Goal: Task Accomplishment & Management: Use online tool/utility

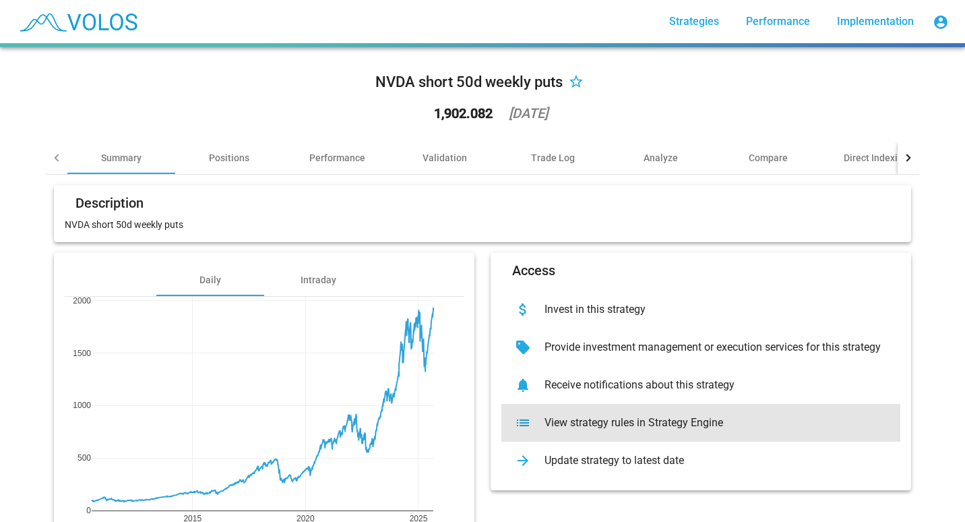
click at [568, 427] on div "View strategy rules in Strategy Engine" at bounding box center [712, 422] width 356 height 13
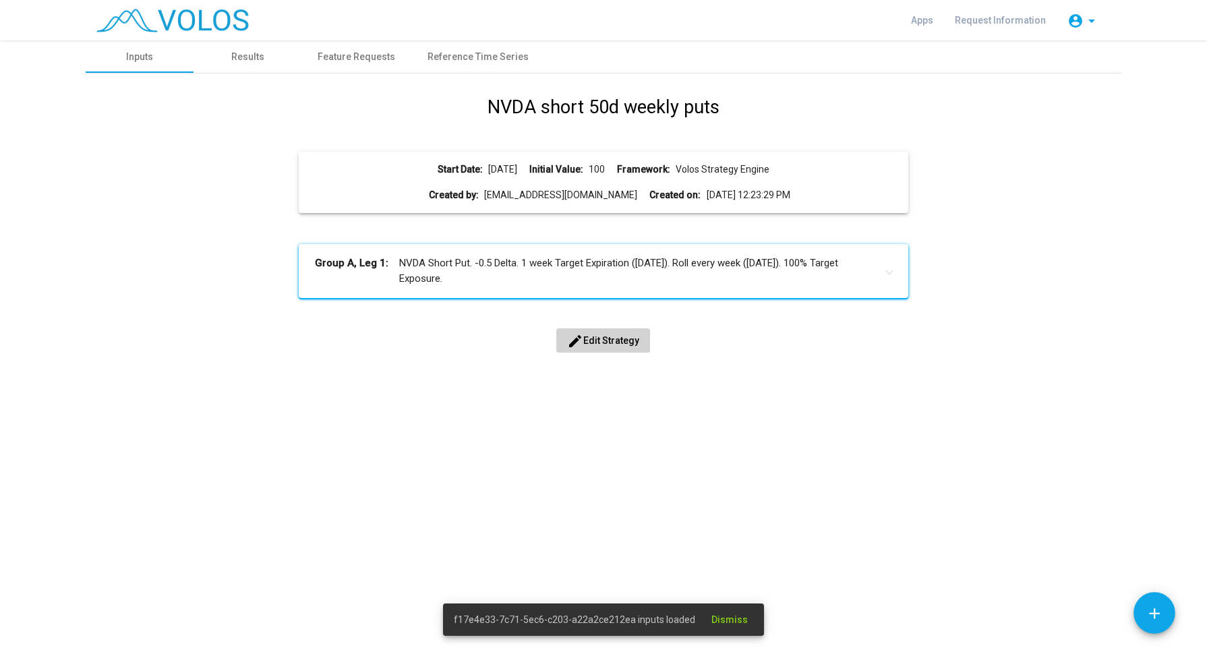
click at [594, 352] on div "NVDA short 50d weekly puts Start Date: 2010-07-14 Initial Value: 100 Framework:…" at bounding box center [603, 238] width 1015 height 289
click at [594, 339] on span "edit Edit Strategy" at bounding box center [603, 340] width 72 height 11
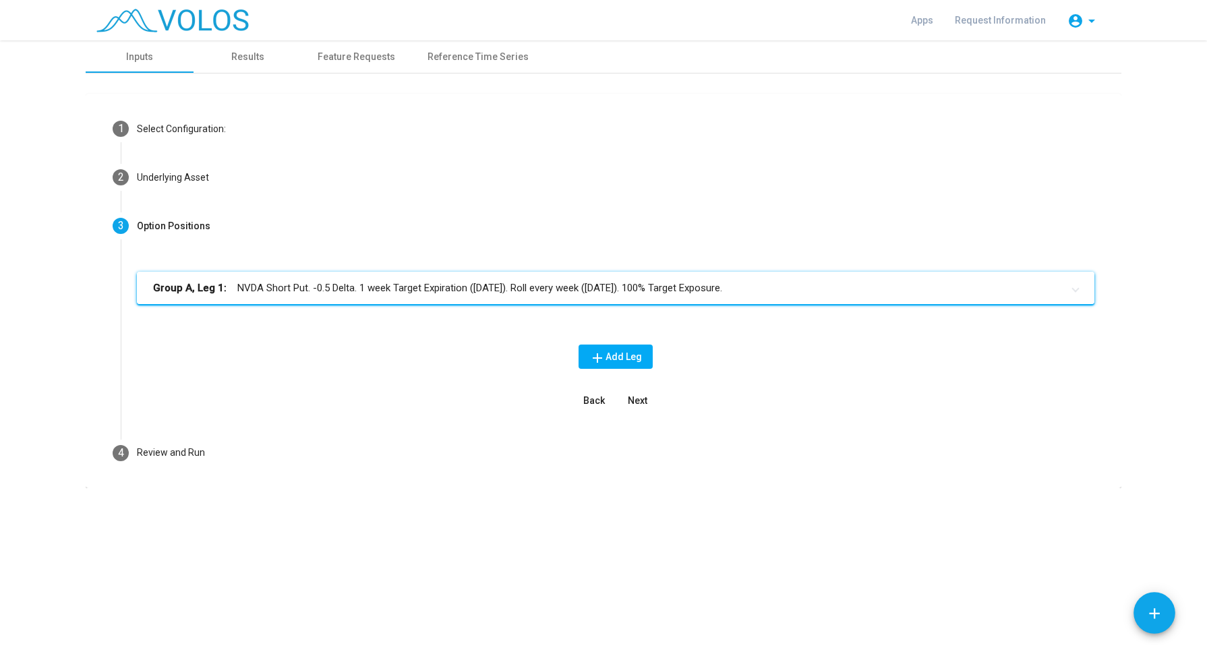
click at [403, 290] on mat-panel-title "Group A, Leg 1: NVDA Short Put. -0.5 Delta. 1 week Target Expiration (Friday). …" at bounding box center [607, 288] width 909 height 16
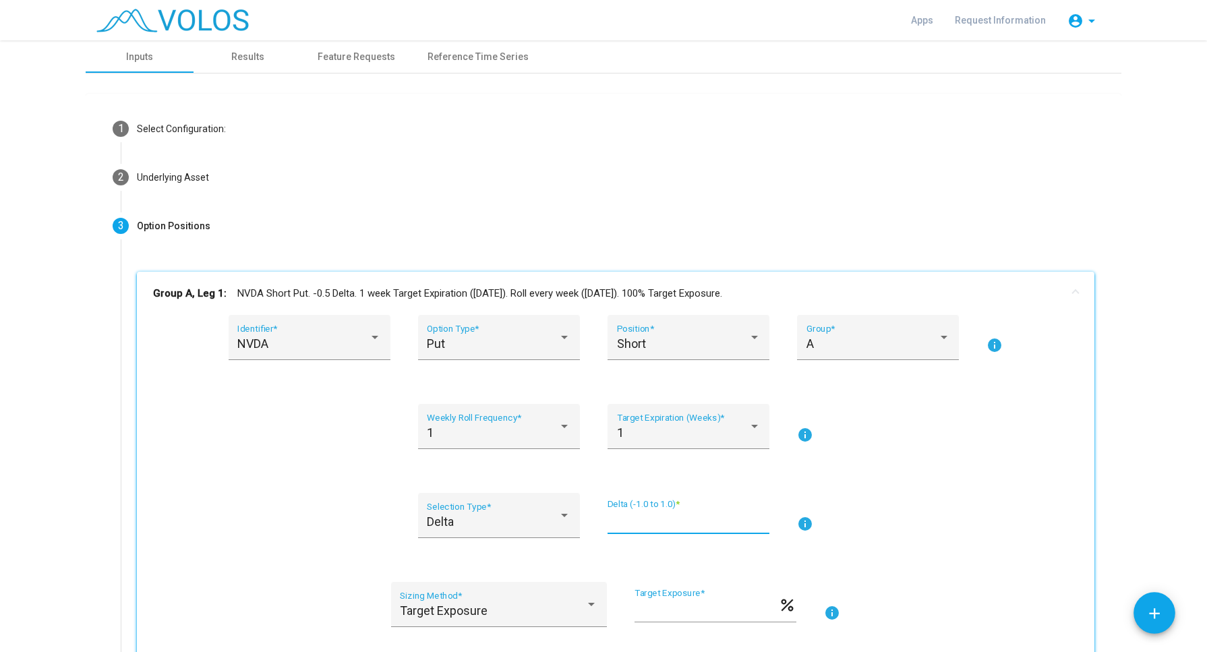
click at [617, 520] on input "****" at bounding box center [688, 520] width 162 height 13
type input "*****"
click at [295, 344] on div "NVDA" at bounding box center [302, 343] width 131 height 13
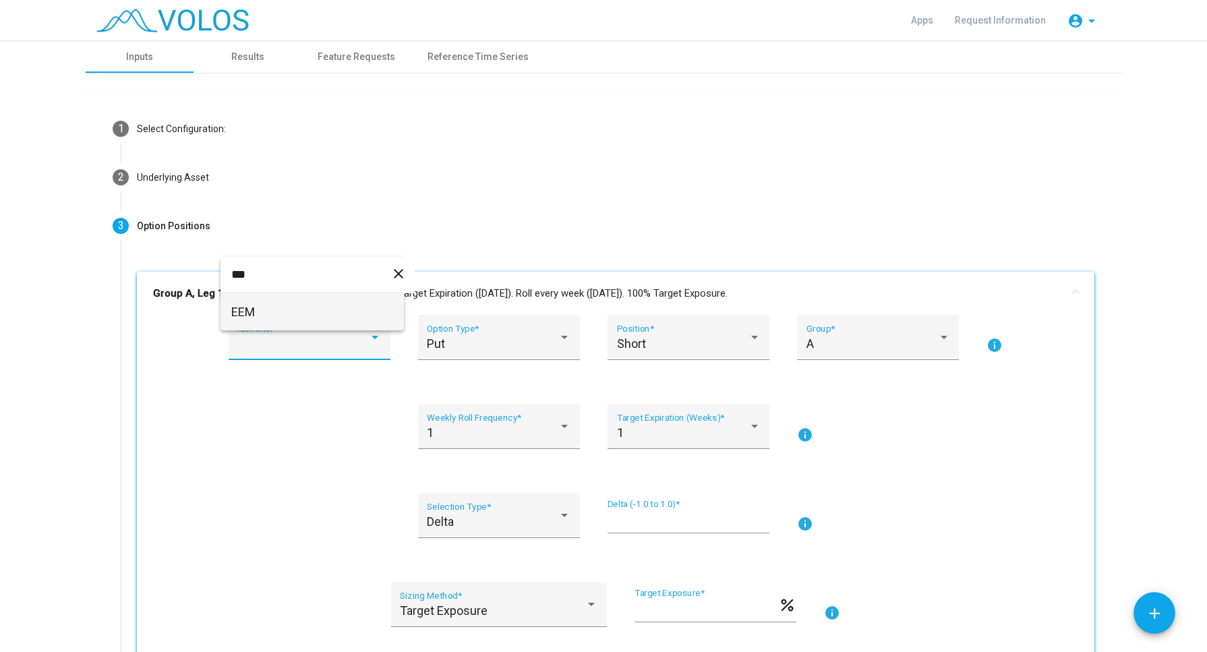
type input "***"
click at [309, 318] on span "EEM" at bounding box center [312, 312] width 162 height 36
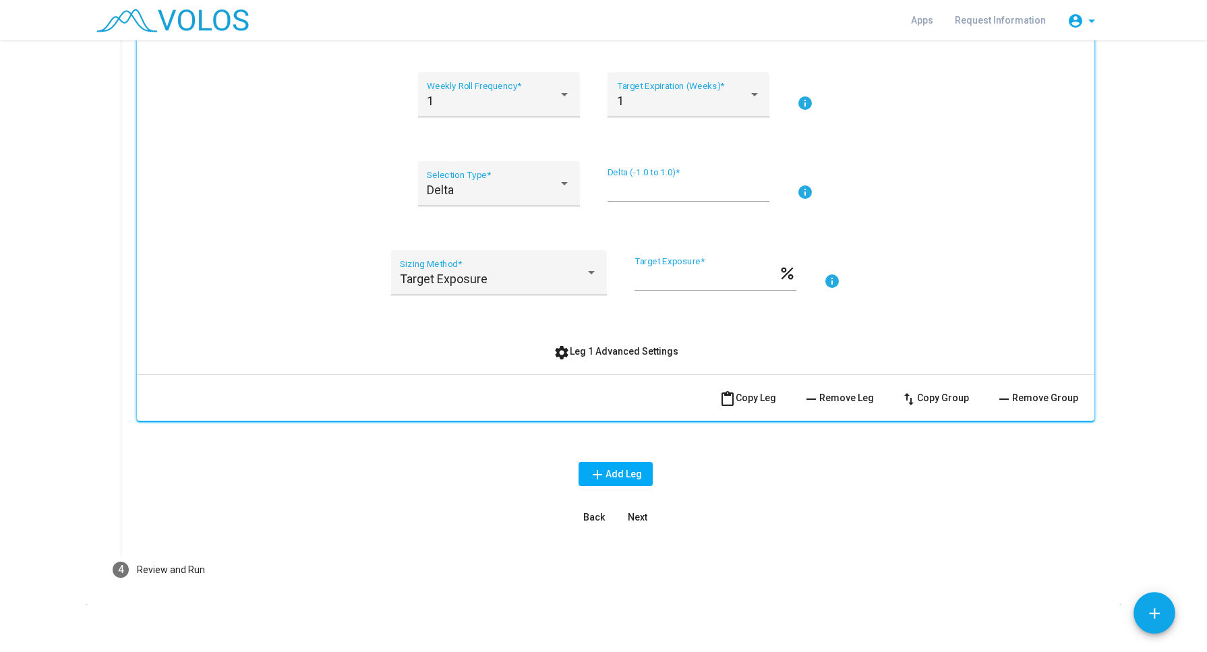
scroll to position [337, 0]
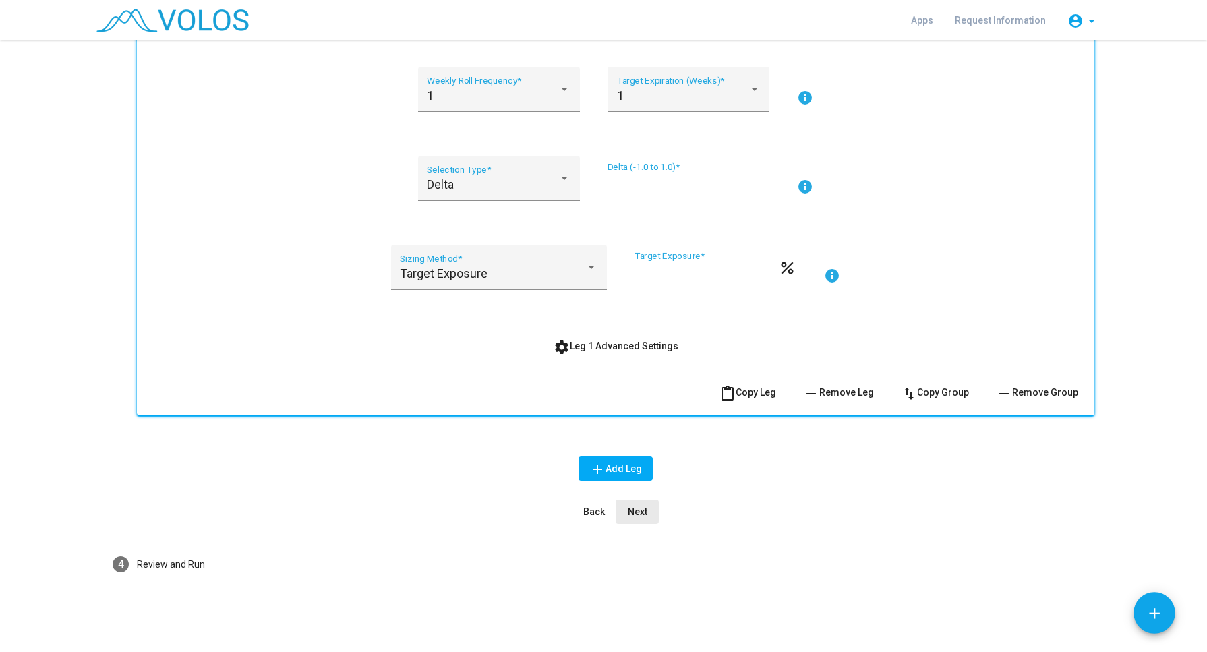
click at [641, 518] on button "Next" at bounding box center [636, 512] width 43 height 24
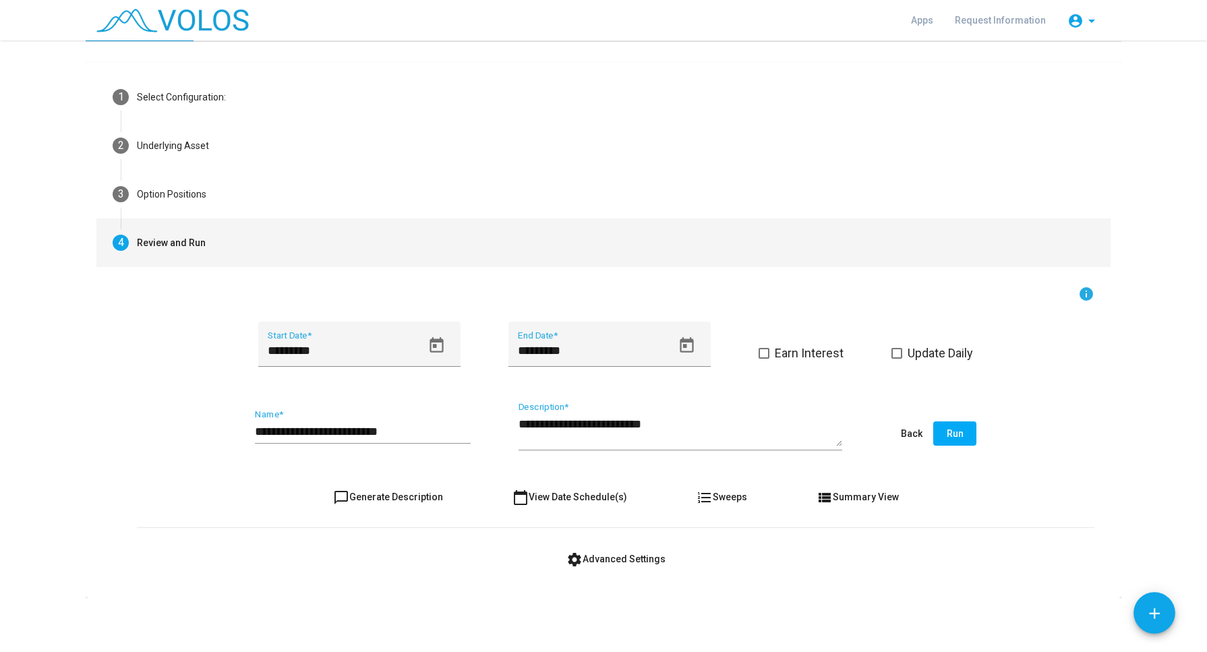
scroll to position [30, 0]
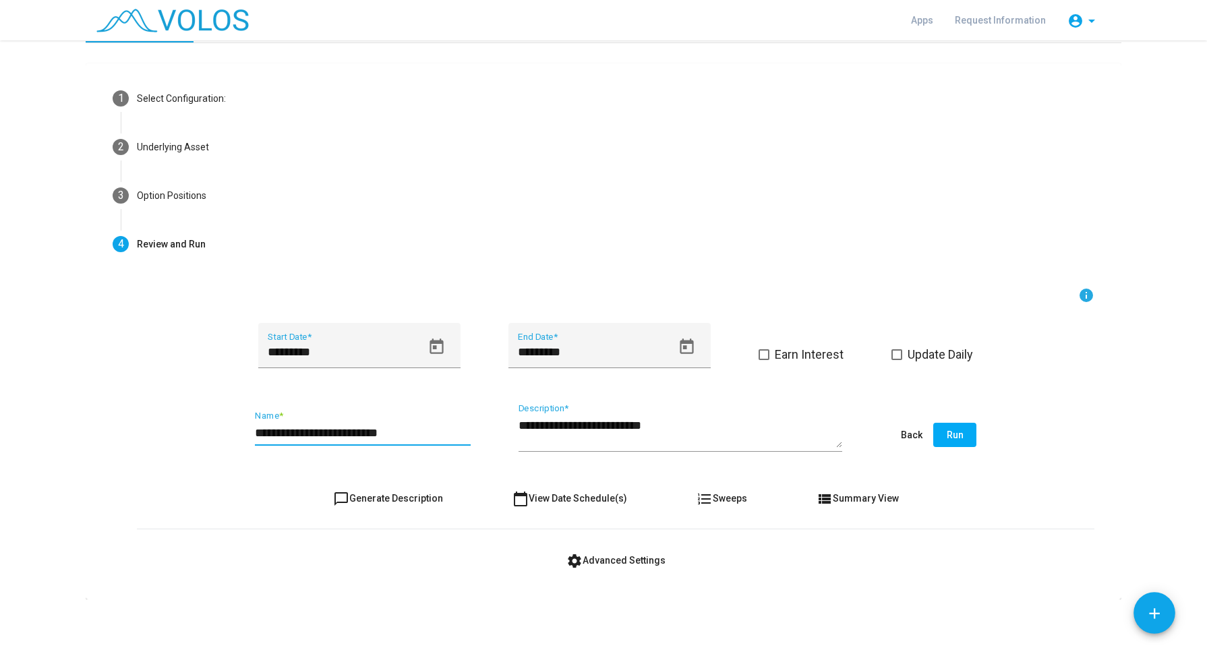
drag, startPoint x: 328, startPoint y: 430, endPoint x: 241, endPoint y: 427, distance: 87.0
click at [241, 427] on div "**********" at bounding box center [615, 435] width 957 height 63
type input "**********"
click at [543, 428] on textarea "**********" at bounding box center [680, 432] width 324 height 30
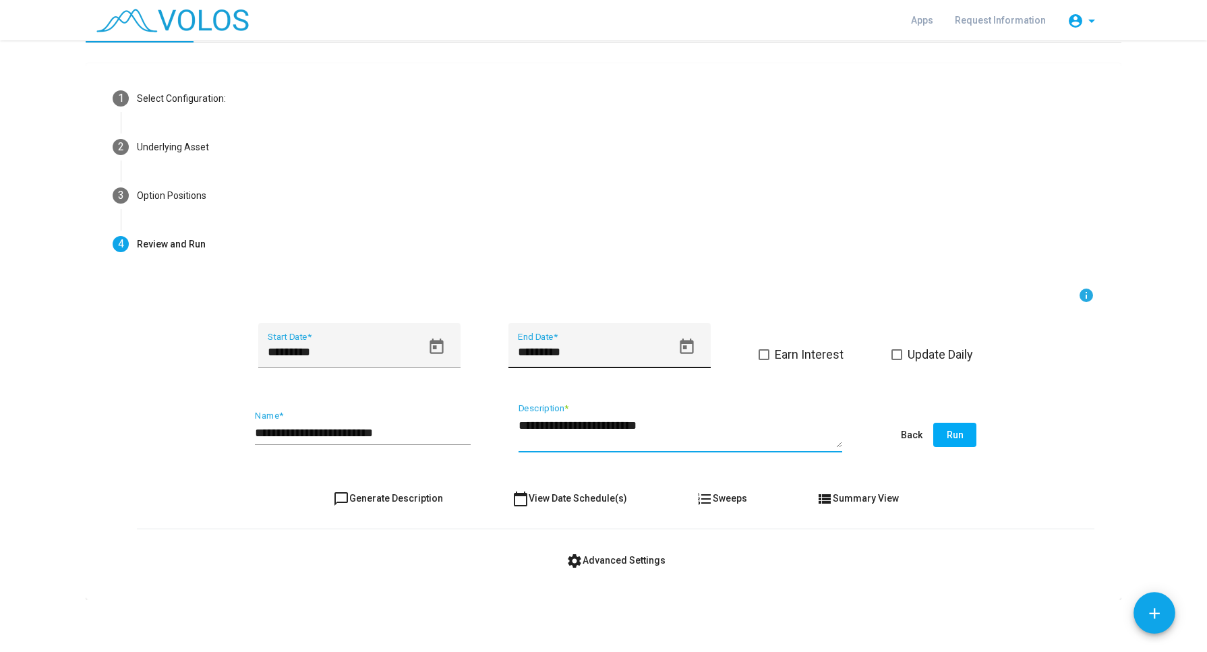
type textarea "**********"
drag, startPoint x: 535, startPoint y: 354, endPoint x: 495, endPoint y: 354, distance: 39.1
click at [495, 354] on div "********* Start Date * ********* End Date * Earn Interest Update Daily" at bounding box center [615, 353] width 957 height 61
type input "*********"
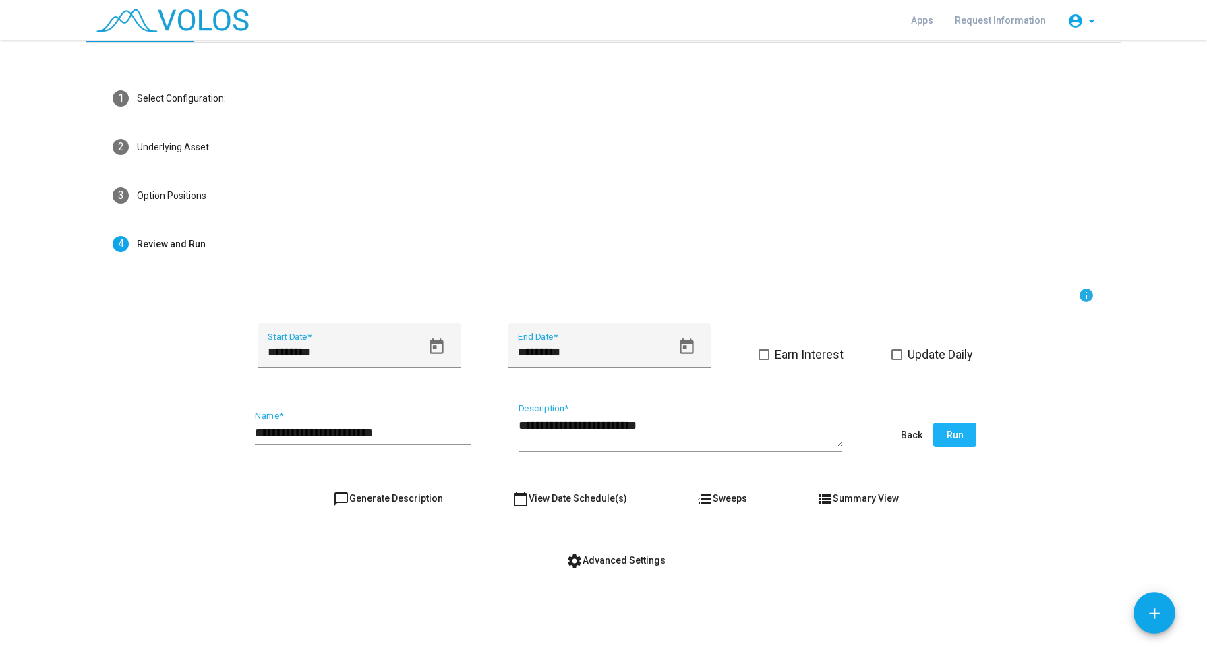
click at [934, 431] on button "Run" at bounding box center [954, 435] width 43 height 24
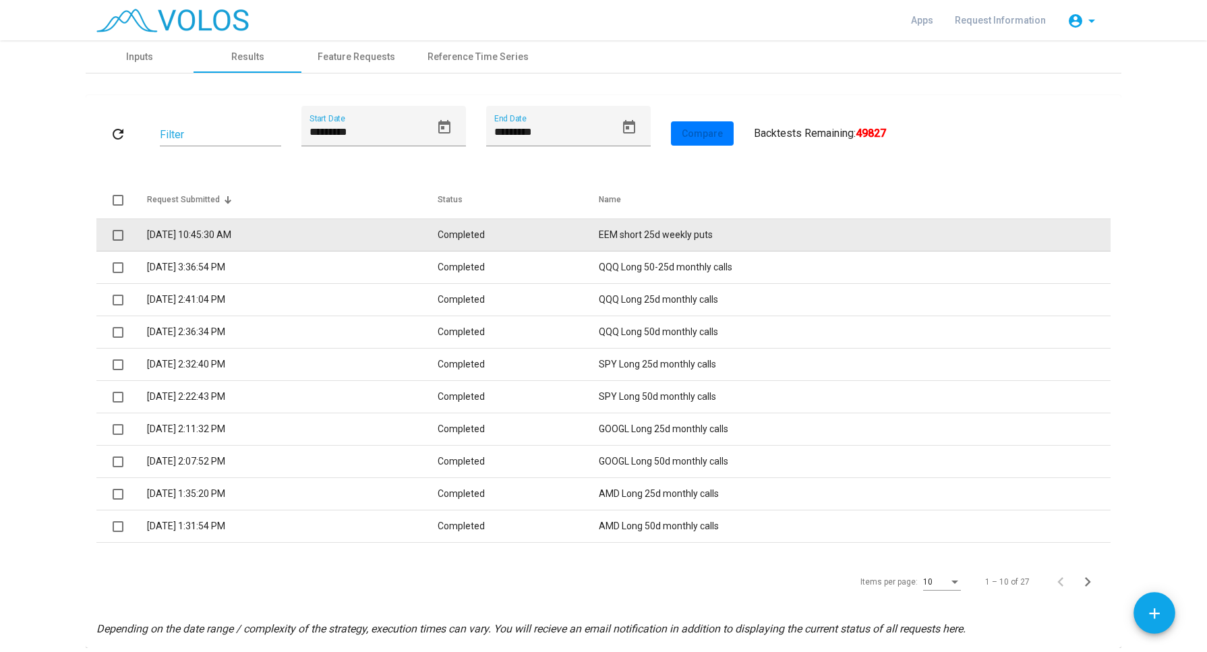
click at [472, 227] on td "Completed" at bounding box center [517, 235] width 161 height 32
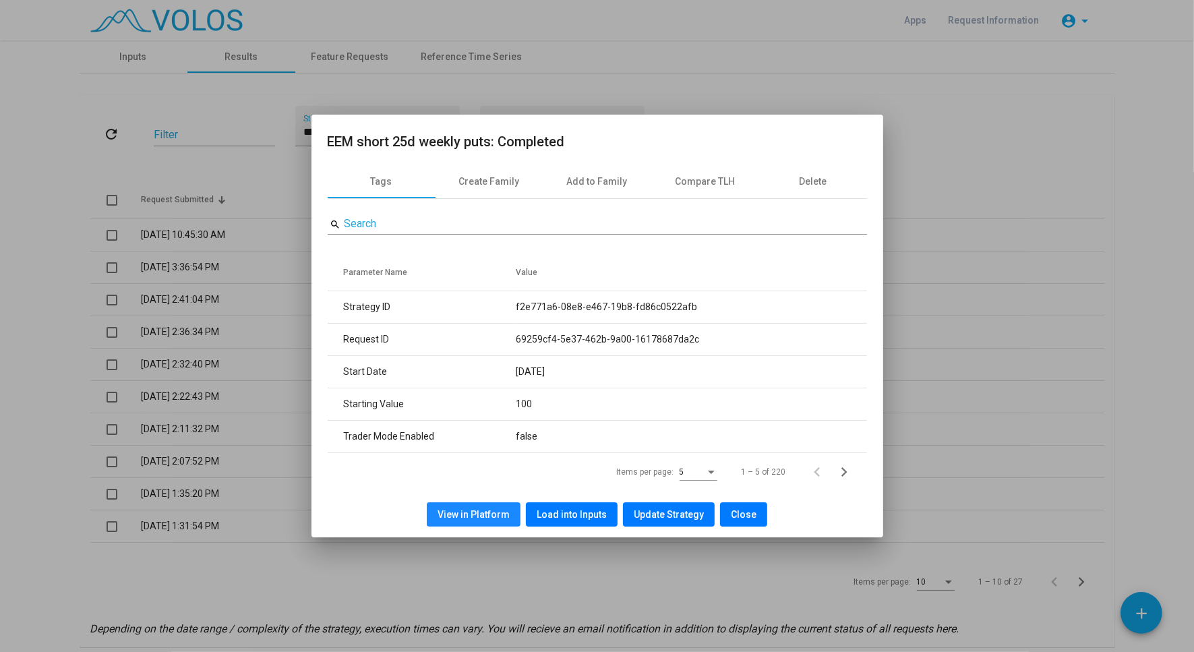
click at [495, 508] on button "View in Platform" at bounding box center [474, 514] width 94 height 24
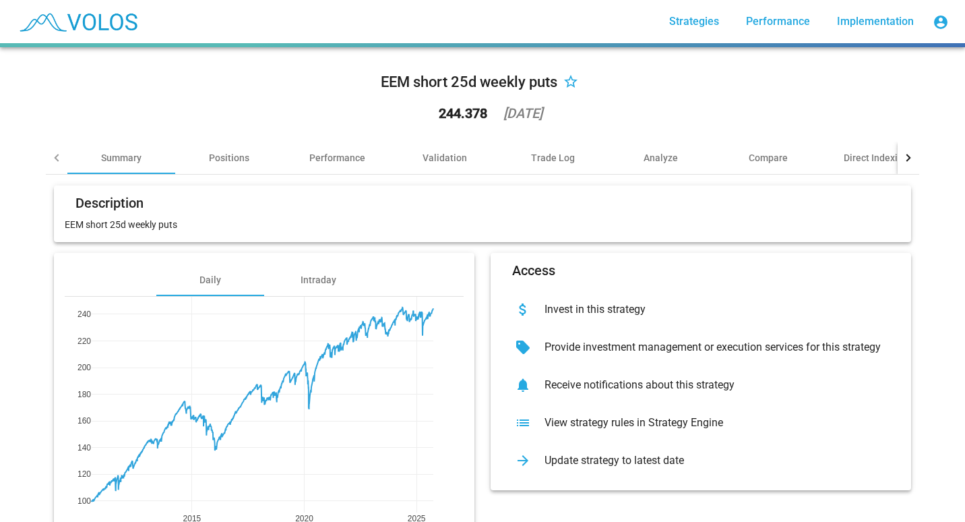
click at [32, 319] on div "EEM short 25d weekly puts star_border 244.378 2025-09-30 Summary Positions Perf…" at bounding box center [482, 284] width 965 height 475
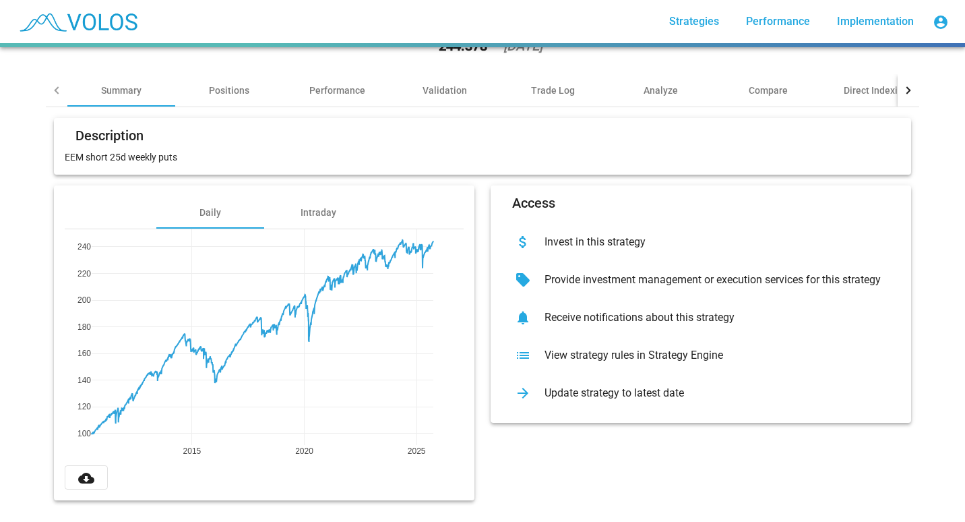
scroll to position [78, 0]
click at [92, 471] on button "cloud_download" at bounding box center [86, 477] width 43 height 24
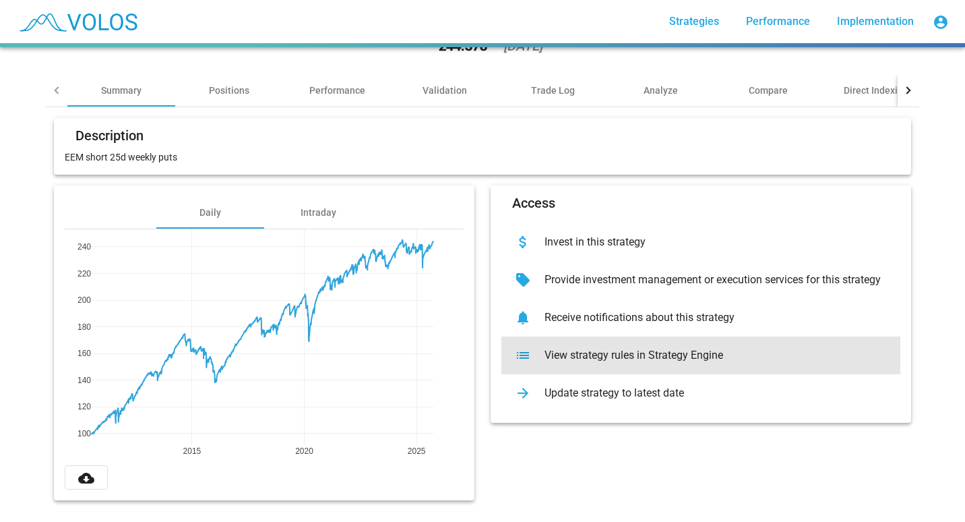
click at [564, 349] on div "View strategy rules in Strategy Engine" at bounding box center [712, 355] width 356 height 13
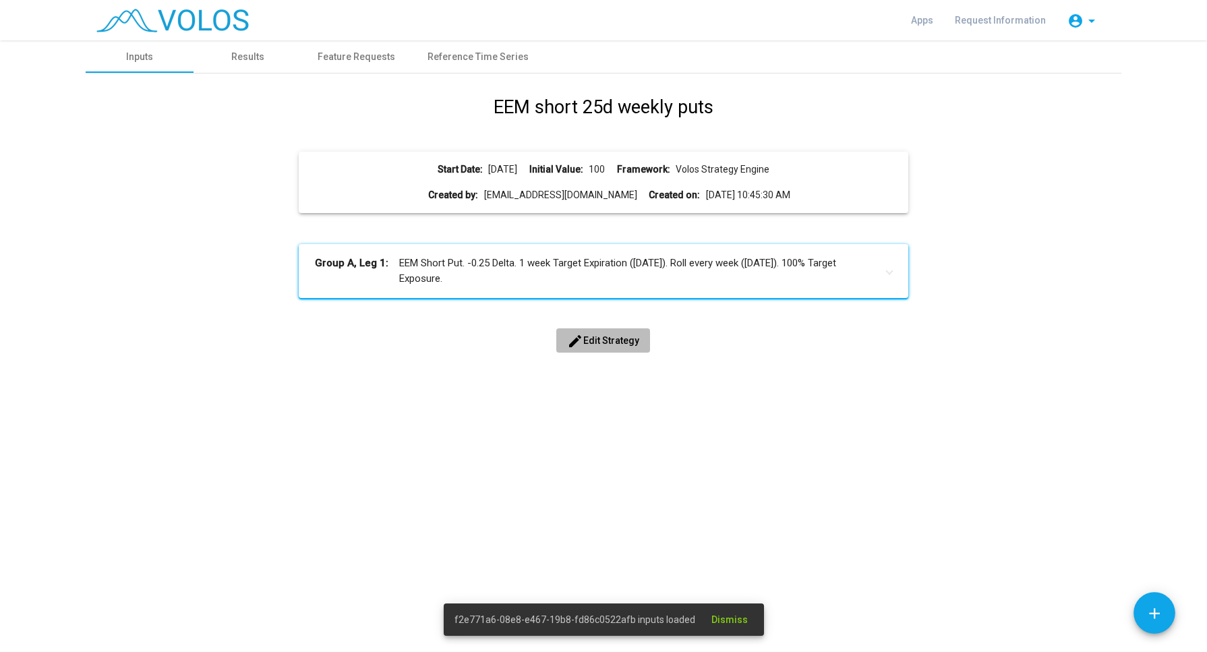
click at [584, 339] on span "edit Edit Strategy" at bounding box center [603, 340] width 72 height 11
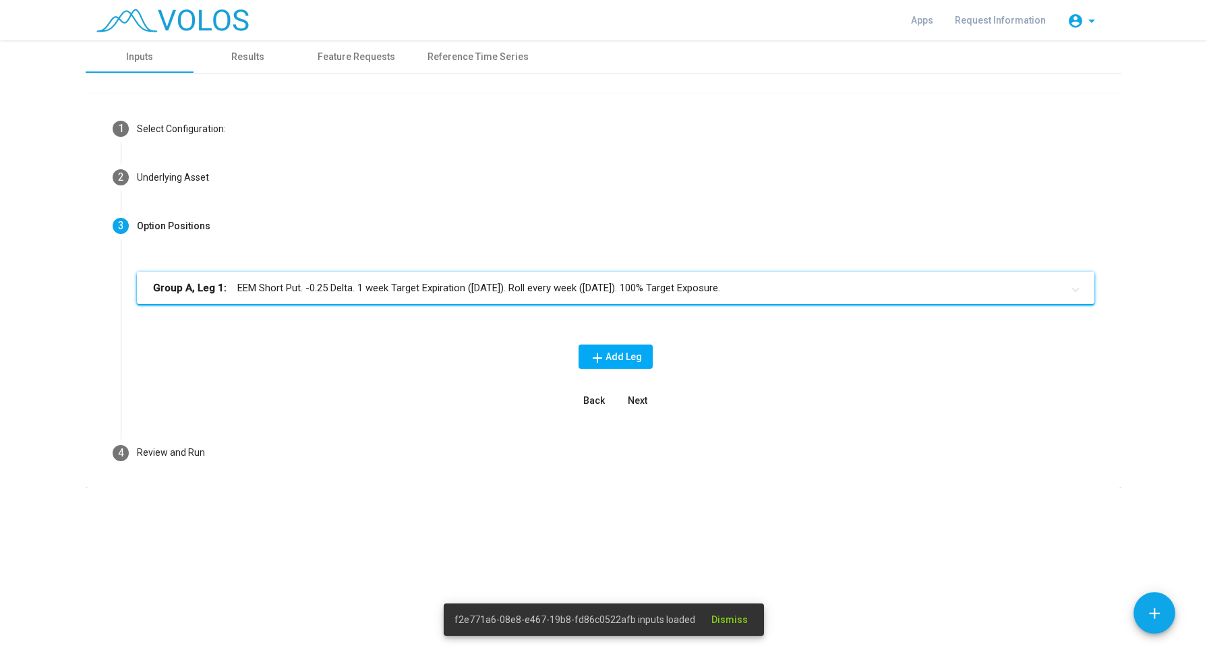
click at [285, 289] on mat-panel-title "Group A, Leg 1: EEM Short Put. -0.25 Delta. 1 week Target Expiration (Friday). …" at bounding box center [607, 288] width 909 height 16
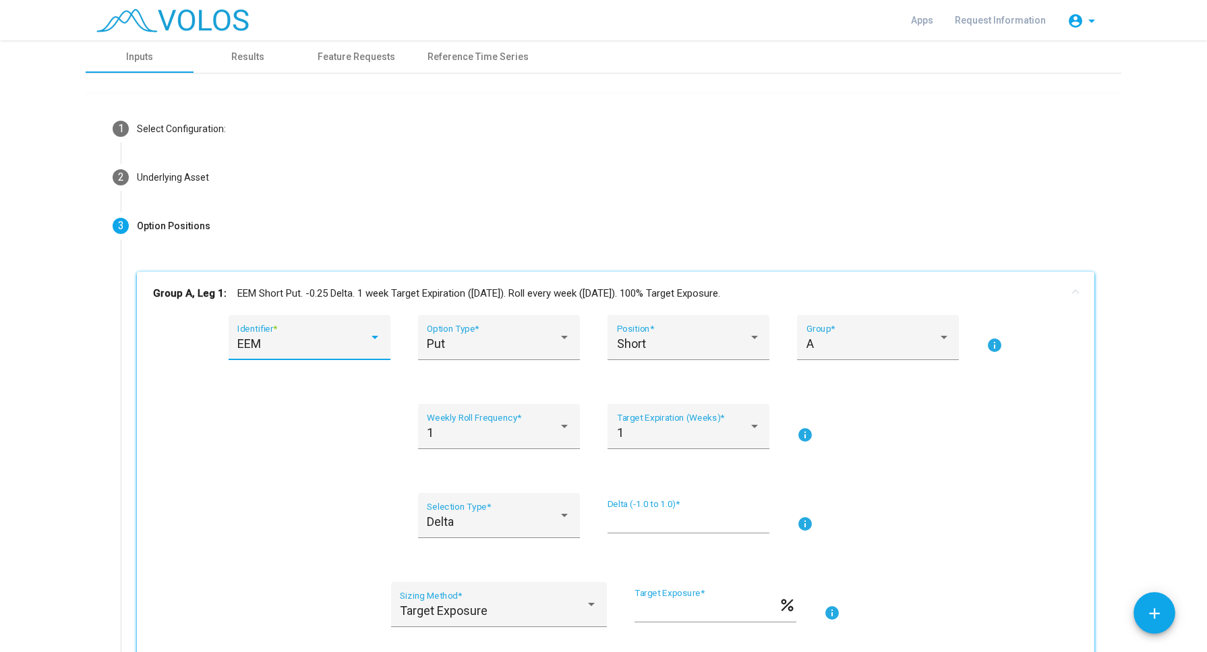
click at [369, 339] on div at bounding box center [375, 336] width 12 height 13
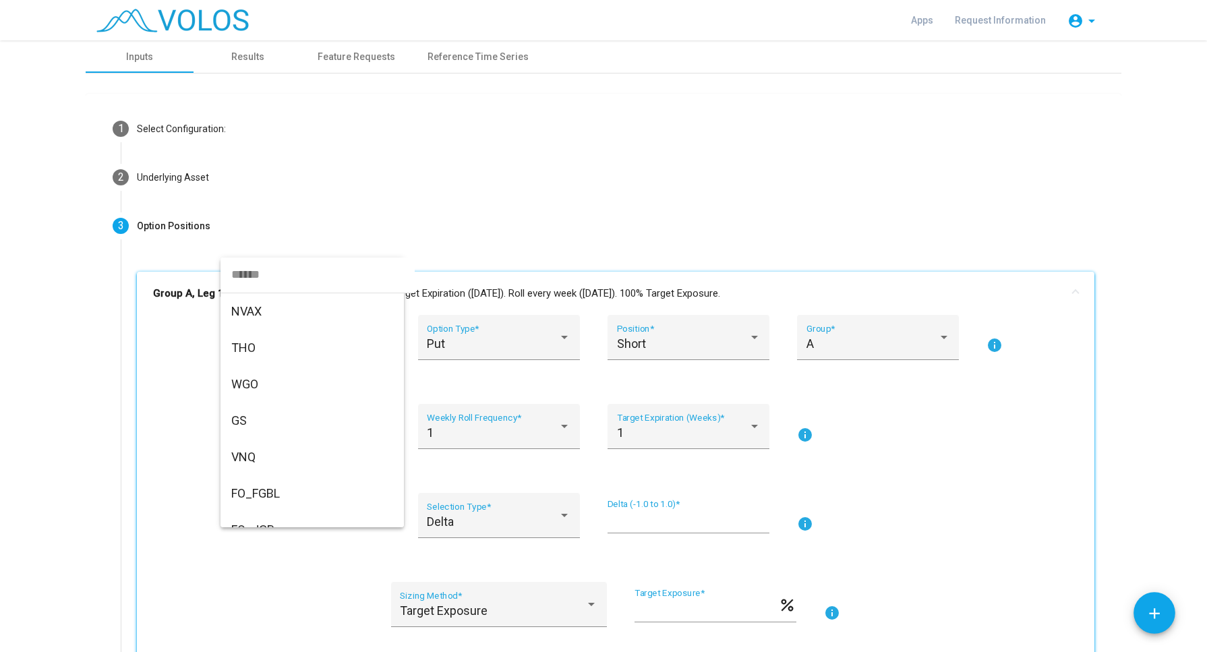
scroll to position [1984, 0]
click at [313, 276] on input "dropdown search" at bounding box center [317, 274] width 194 height 36
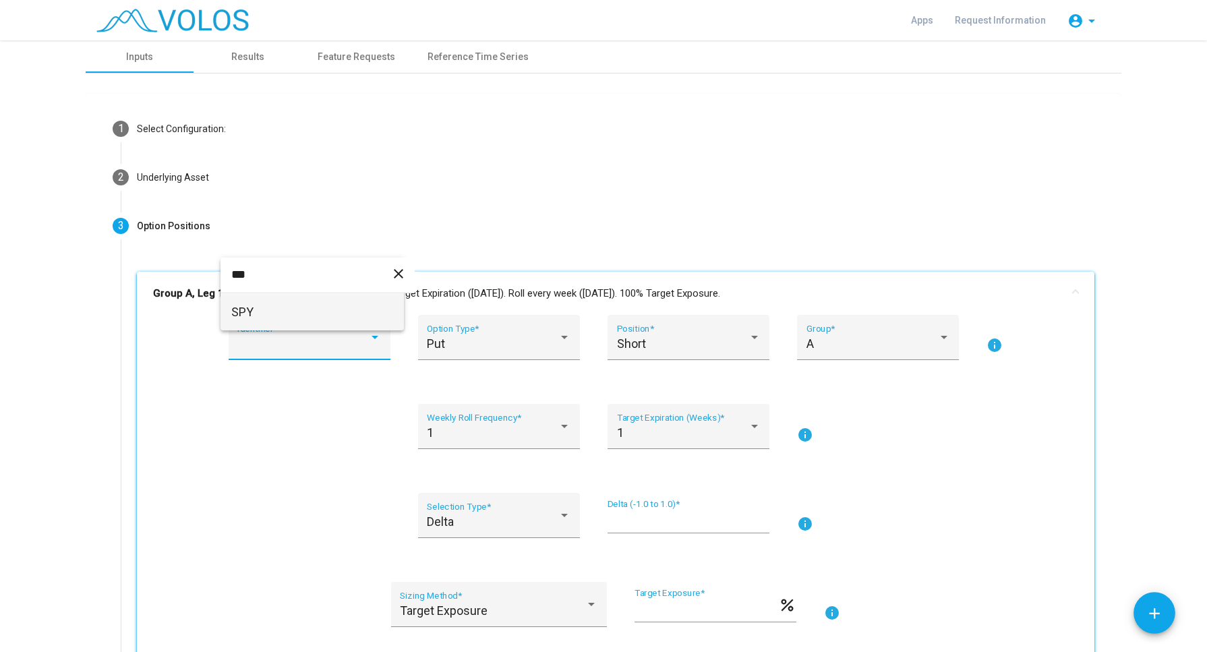
type input "***"
click at [286, 301] on span "SPY" at bounding box center [312, 312] width 162 height 36
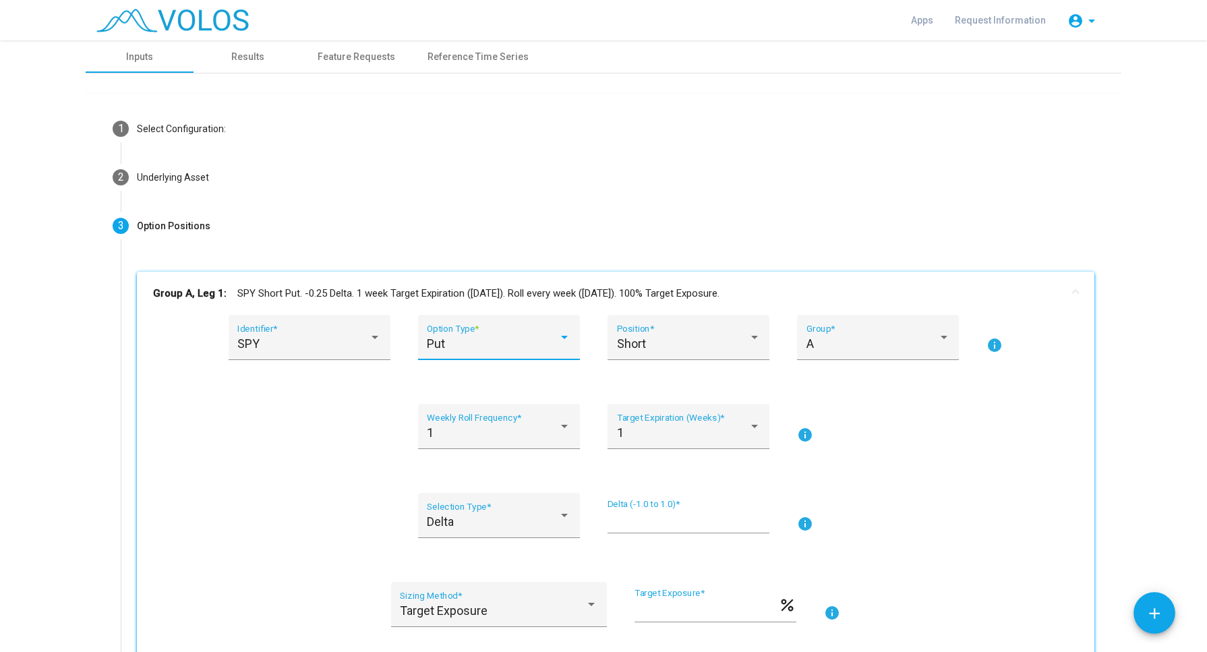
click at [562, 340] on div at bounding box center [564, 336] width 12 height 13
click at [491, 307] on span "Call" at bounding box center [493, 307] width 144 height 36
drag, startPoint x: 639, startPoint y: 524, endPoint x: 582, endPoint y: 516, distance: 57.3
click at [582, 516] on div "Delta Selection Type * ***** Delta (-1.0 to 1.0) * info" at bounding box center [615, 523] width 925 height 61
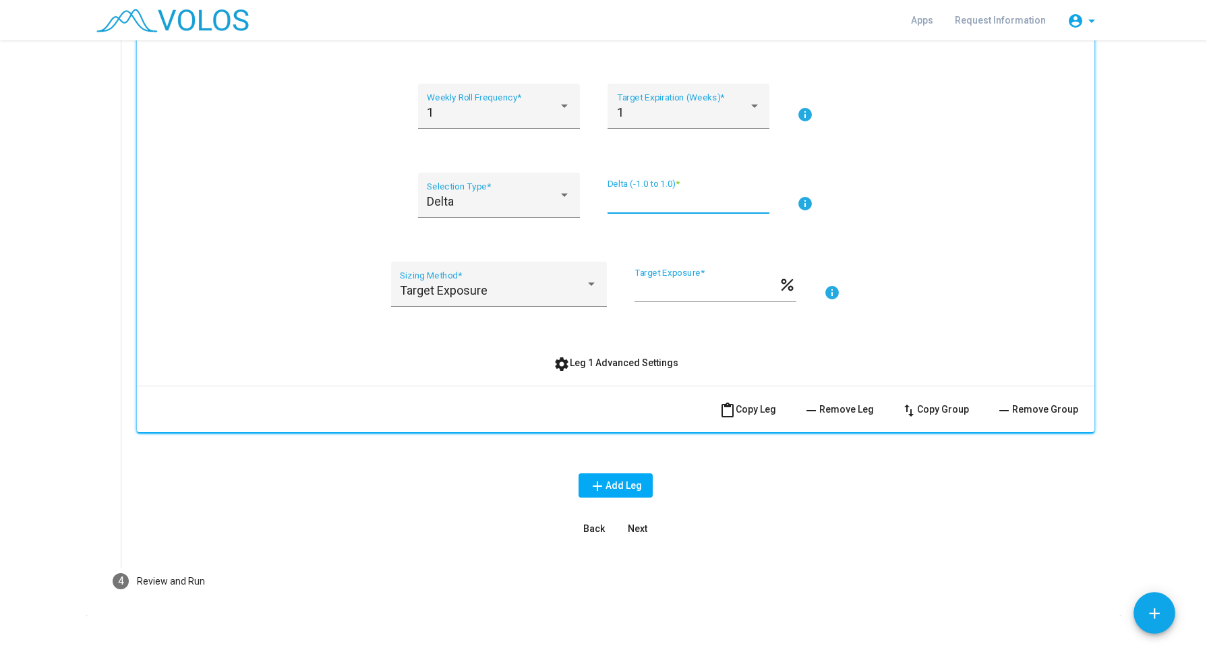
scroll to position [321, 0]
type input "****"
click at [638, 520] on button "Next" at bounding box center [636, 528] width 43 height 24
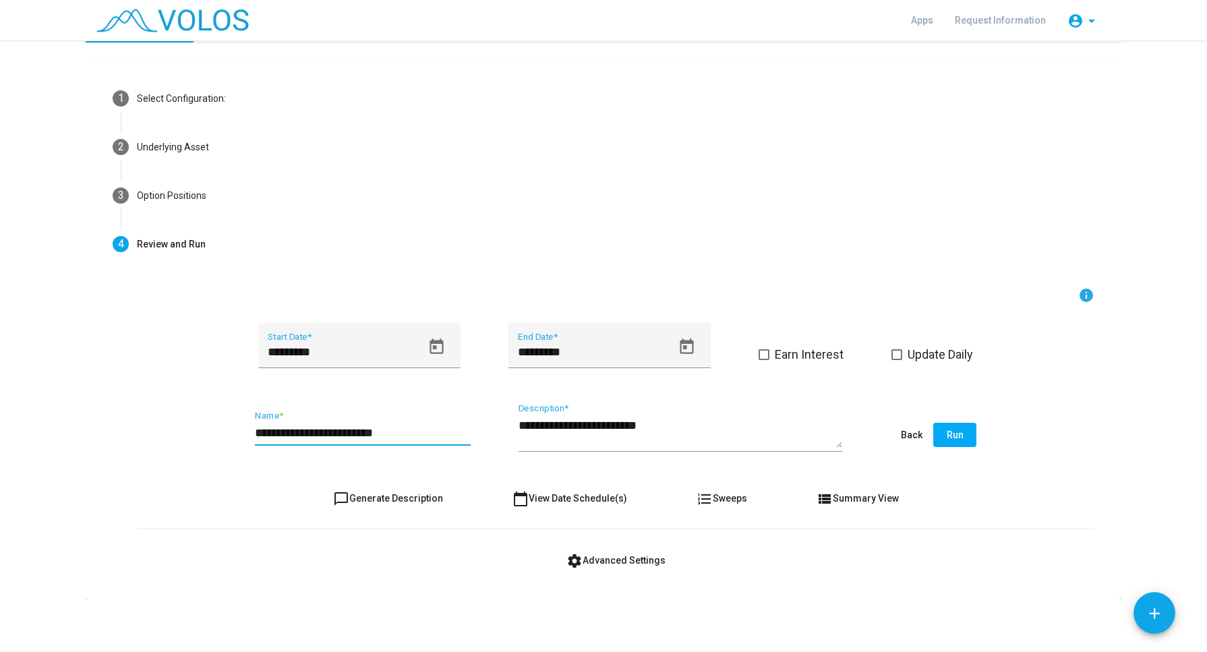
drag, startPoint x: 272, startPoint y: 431, endPoint x: 239, endPoint y: 429, distance: 32.5
click at [239, 429] on div "**********" at bounding box center [615, 435] width 957 height 63
type input "**********"
type textarea "**********"
drag, startPoint x: 950, startPoint y: 435, endPoint x: 946, endPoint y: 552, distance: 117.3
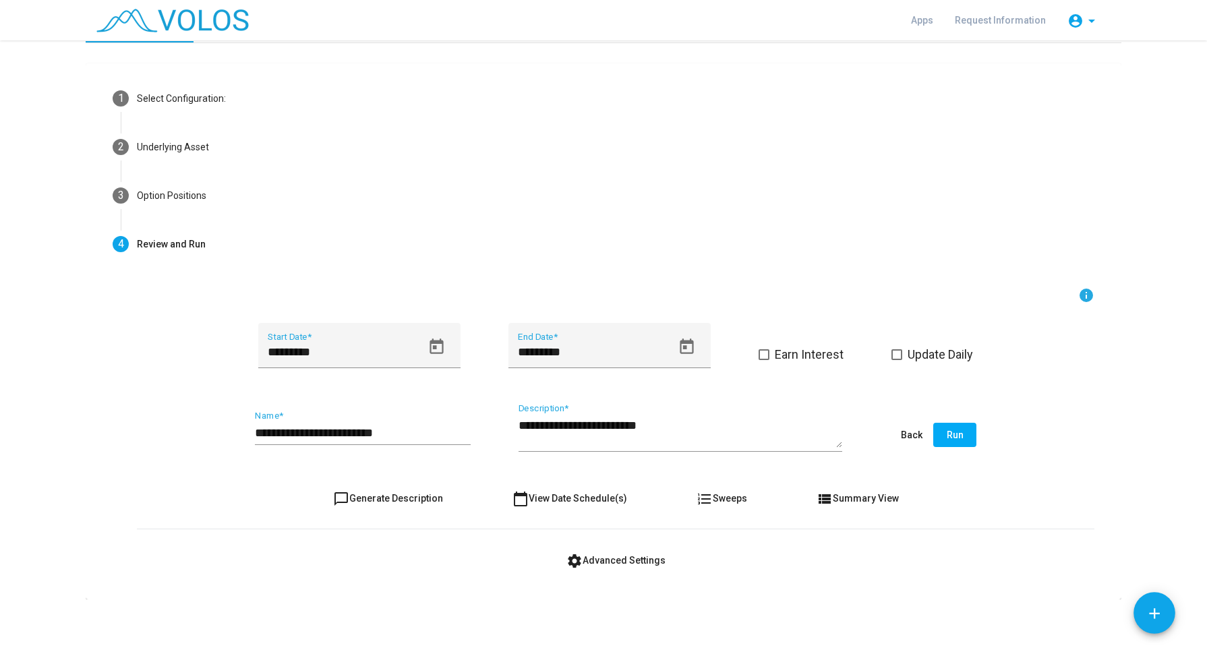
drag, startPoint x: 946, startPoint y: 552, endPoint x: 909, endPoint y: 555, distance: 37.8
click at [909, 555] on div "settings Advanced Settings" at bounding box center [615, 560] width 957 height 24
click at [936, 442] on button "Run" at bounding box center [954, 435] width 43 height 24
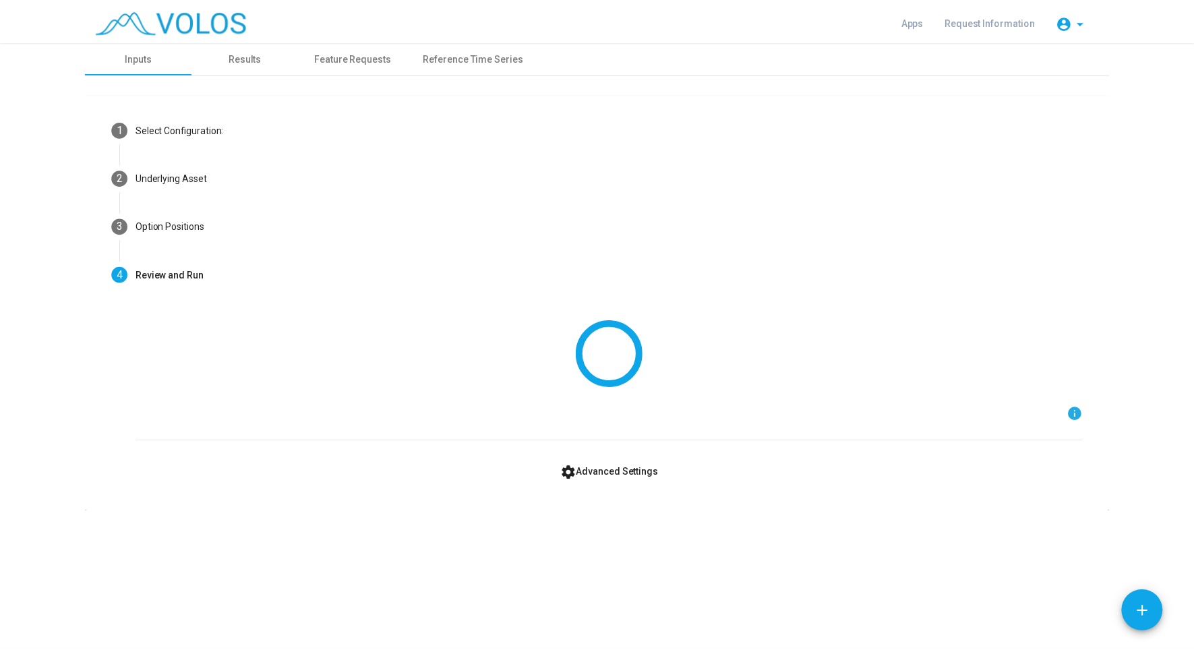
scroll to position [0, 0]
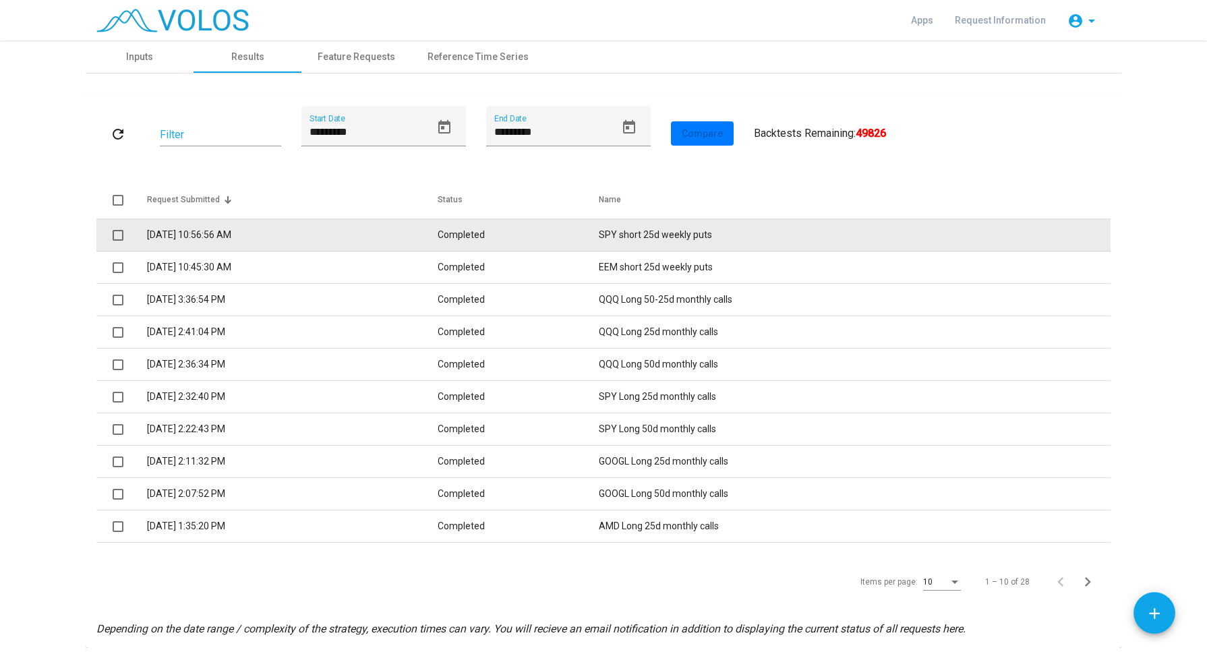
click at [282, 241] on td "[DATE] 10:56:56 AM" at bounding box center [292, 235] width 291 height 32
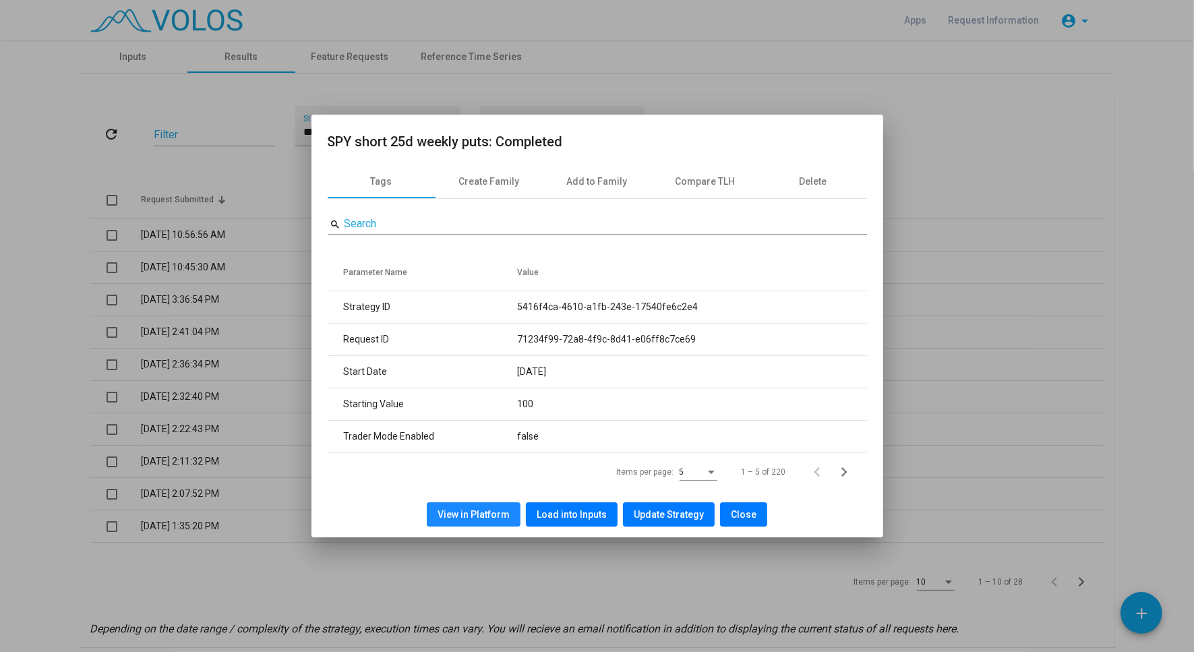
click at [495, 513] on span "View in Platform" at bounding box center [473, 514] width 72 height 11
click at [467, 506] on button "View in Platform" at bounding box center [474, 514] width 94 height 24
click at [734, 512] on span "Close" at bounding box center [744, 514] width 26 height 11
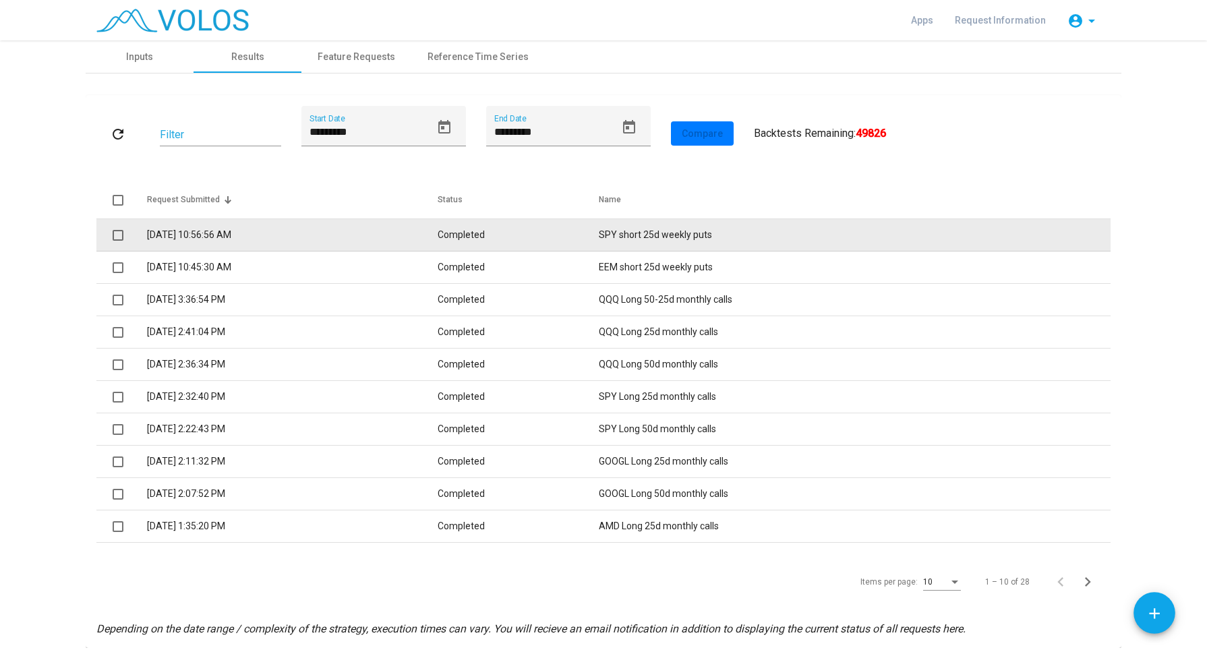
click at [281, 230] on td "[DATE] 10:56:56 AM" at bounding box center [292, 235] width 291 height 32
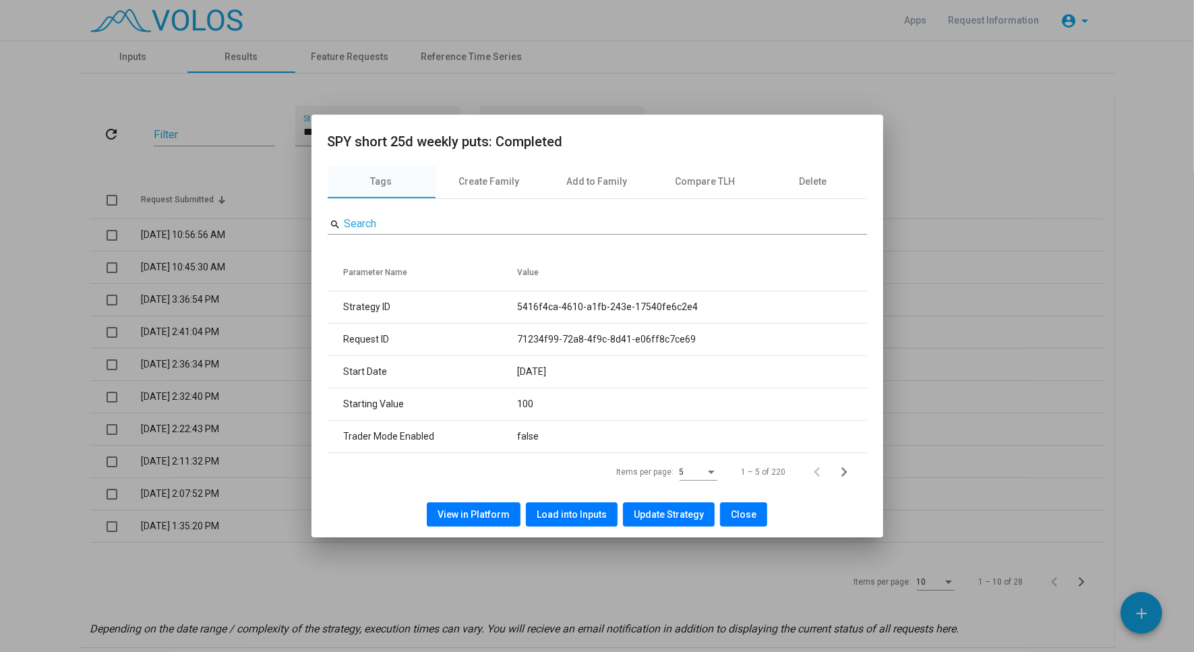
click at [500, 512] on span "View in Platform" at bounding box center [473, 514] width 72 height 11
click at [731, 516] on span "Close" at bounding box center [744, 514] width 26 height 11
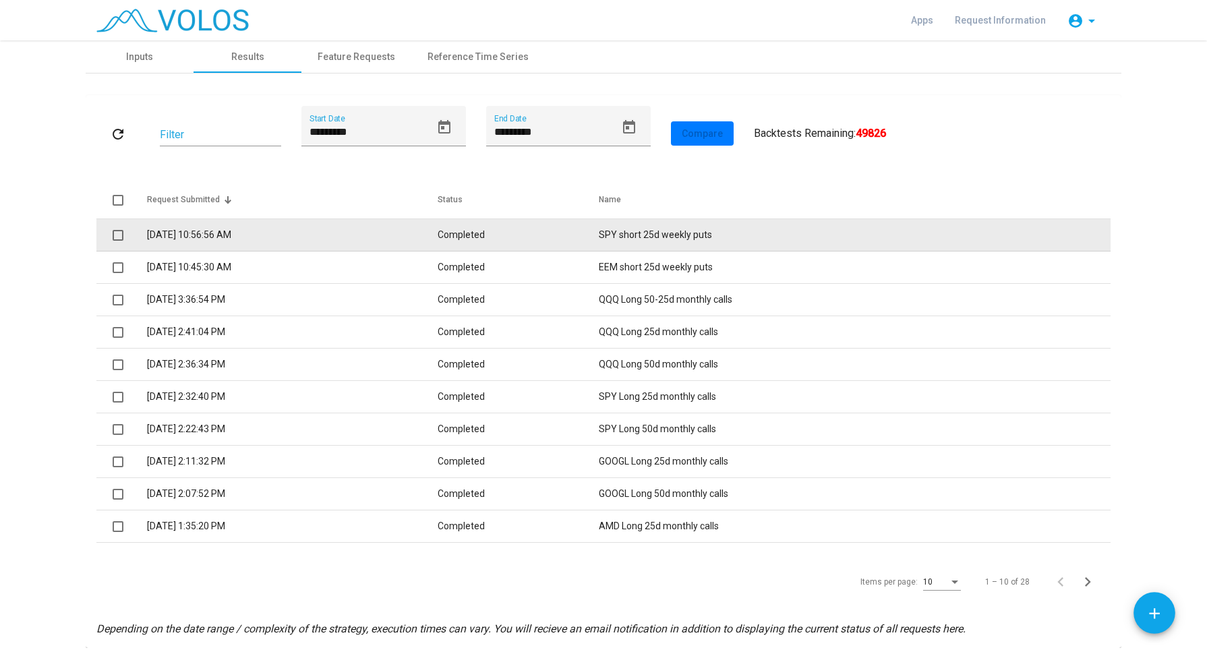
click at [185, 240] on td "[DATE] 10:56:56 AM" at bounding box center [292, 235] width 291 height 32
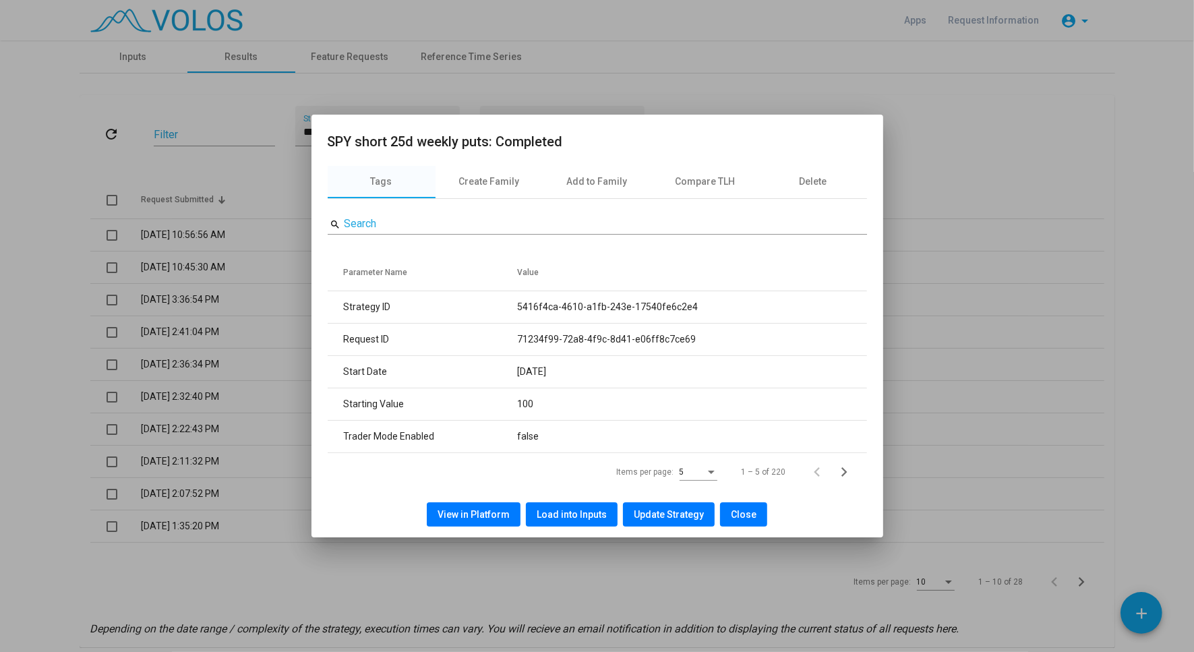
click at [475, 512] on span "View in Platform" at bounding box center [473, 514] width 72 height 11
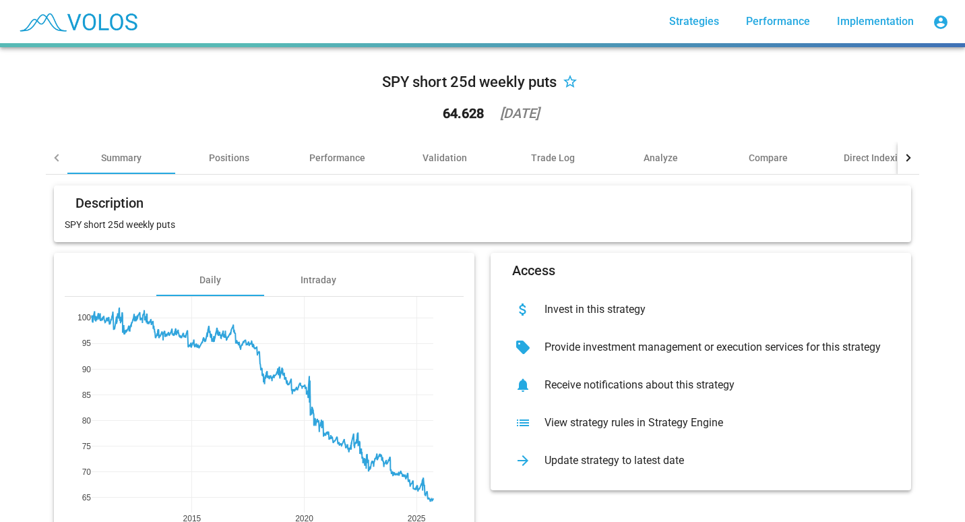
click at [38, 375] on div "SPY short 25d weekly puts star_border 64.628 [DATE] Summary Positions Performan…" at bounding box center [483, 318] width 890 height 542
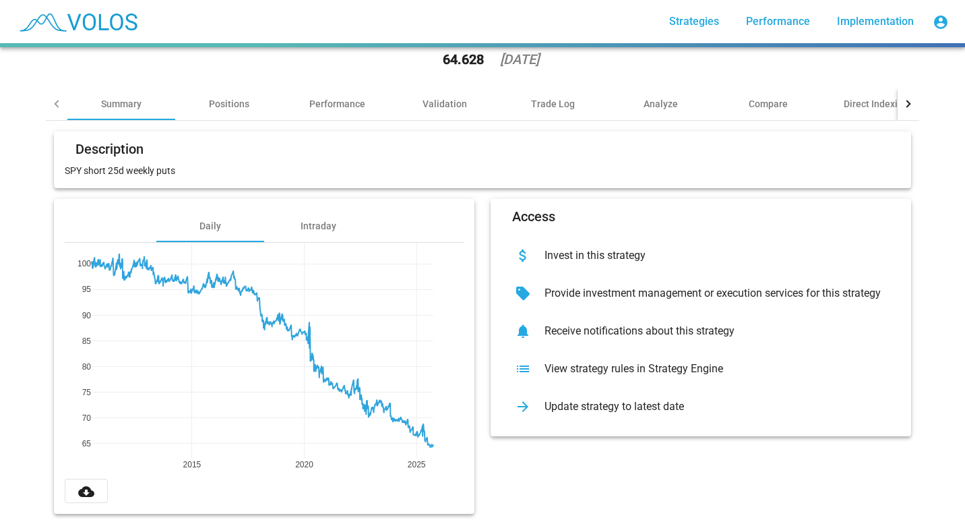
scroll to position [78, 0]
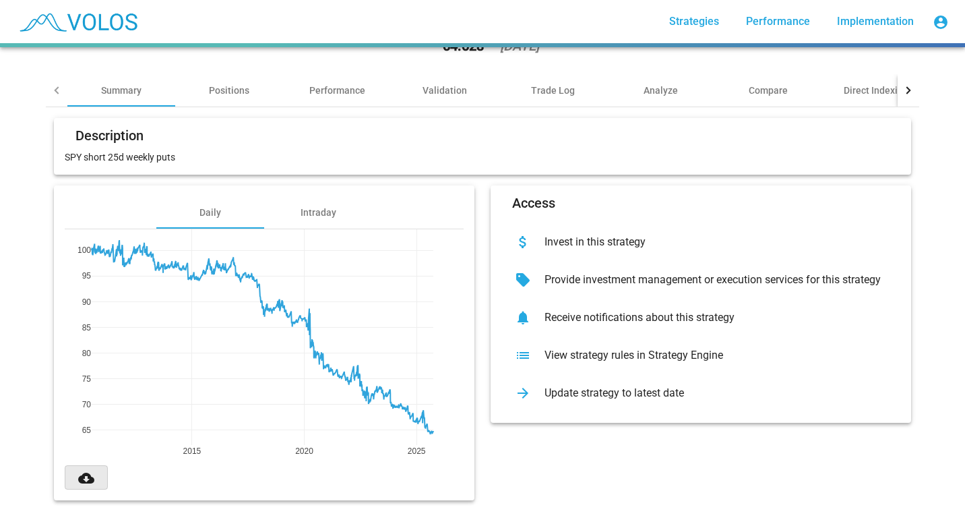
click at [91, 472] on button "cloud_download" at bounding box center [86, 477] width 43 height 24
click at [942, 274] on div "SPY short 25d weekly puts star_border 64.628 [DATE] Summary Positions Performan…" at bounding box center [482, 284] width 965 height 475
click at [572, 349] on div "View strategy rules in Strategy Engine" at bounding box center [712, 355] width 356 height 13
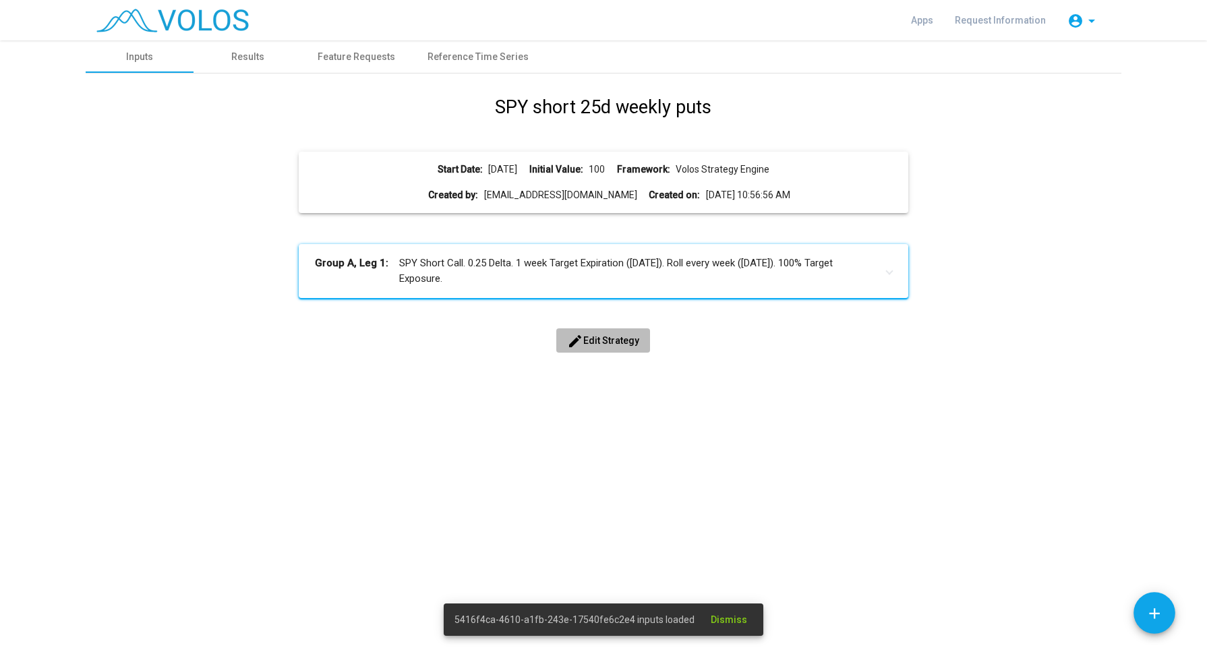
click at [598, 336] on span "edit Edit Strategy" at bounding box center [603, 340] width 72 height 11
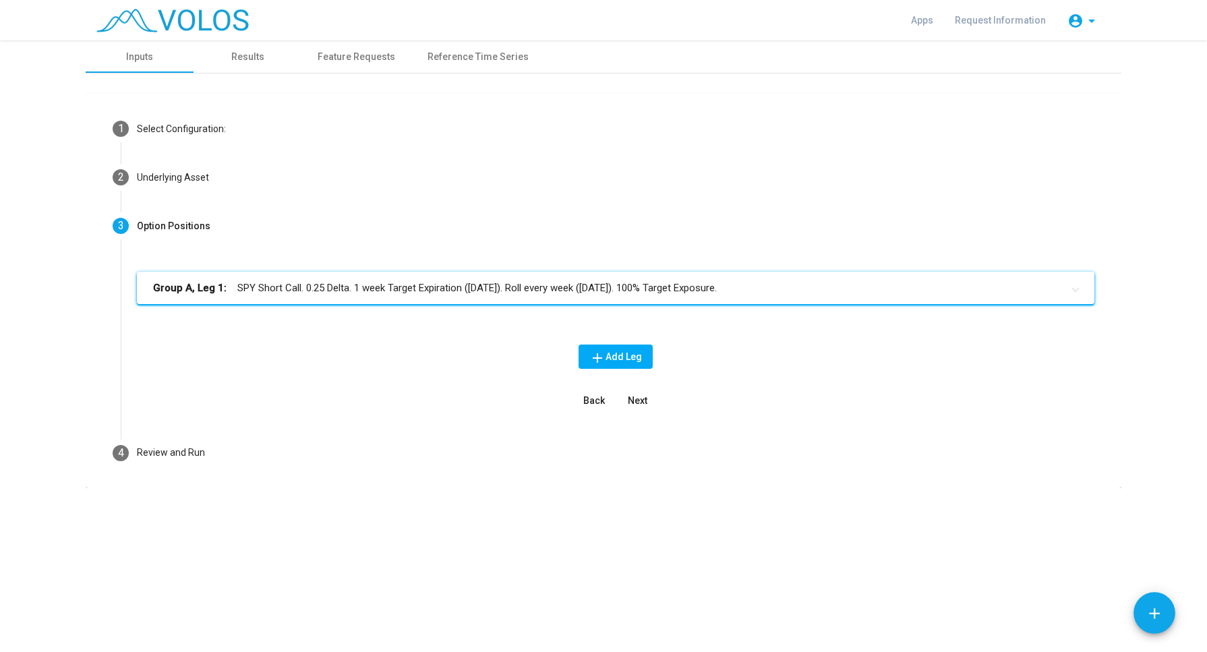
click at [465, 282] on mat-panel-title "Group A, Leg 1: SPY Short Call. 0.25 Delta. 1 week Target Expiration (Friday). …" at bounding box center [607, 288] width 909 height 16
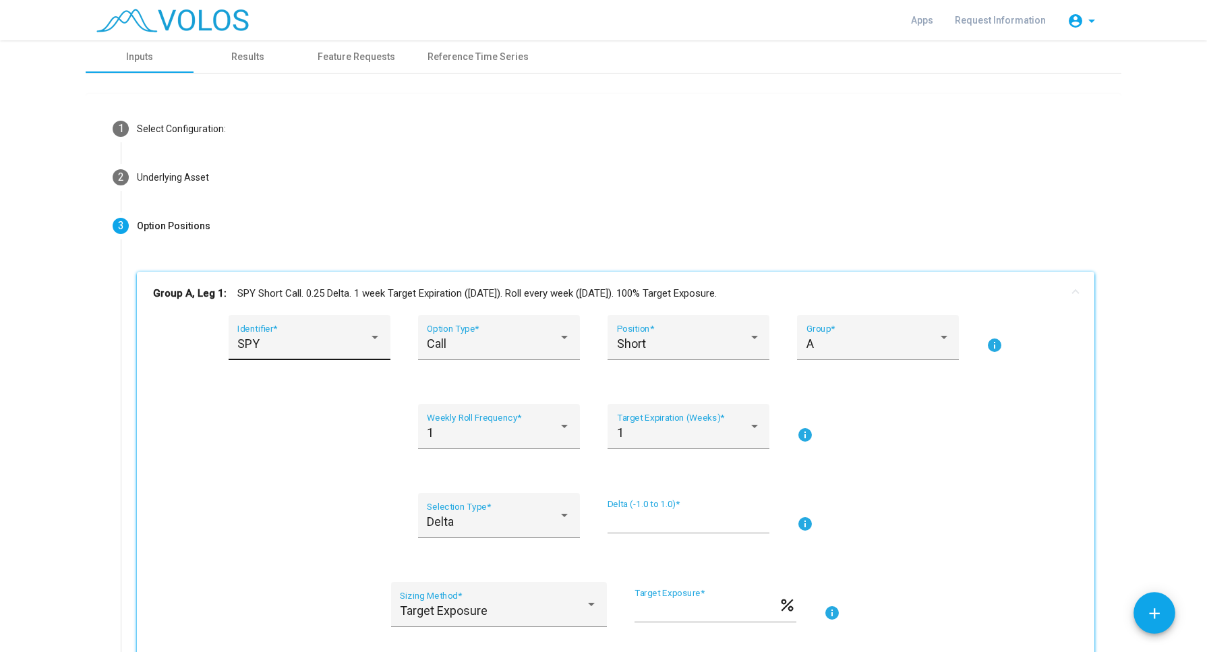
click at [336, 349] on div "SPY" at bounding box center [302, 343] width 131 height 13
type input "***"
click at [1195, 467] on div at bounding box center [603, 326] width 1207 height 652
drag, startPoint x: 1195, startPoint y: 467, endPoint x: 1166, endPoint y: 520, distance: 60.0
click at [1166, 520] on as-strategy-engine-wrapper "**********" at bounding box center [603, 488] width 1207 height 896
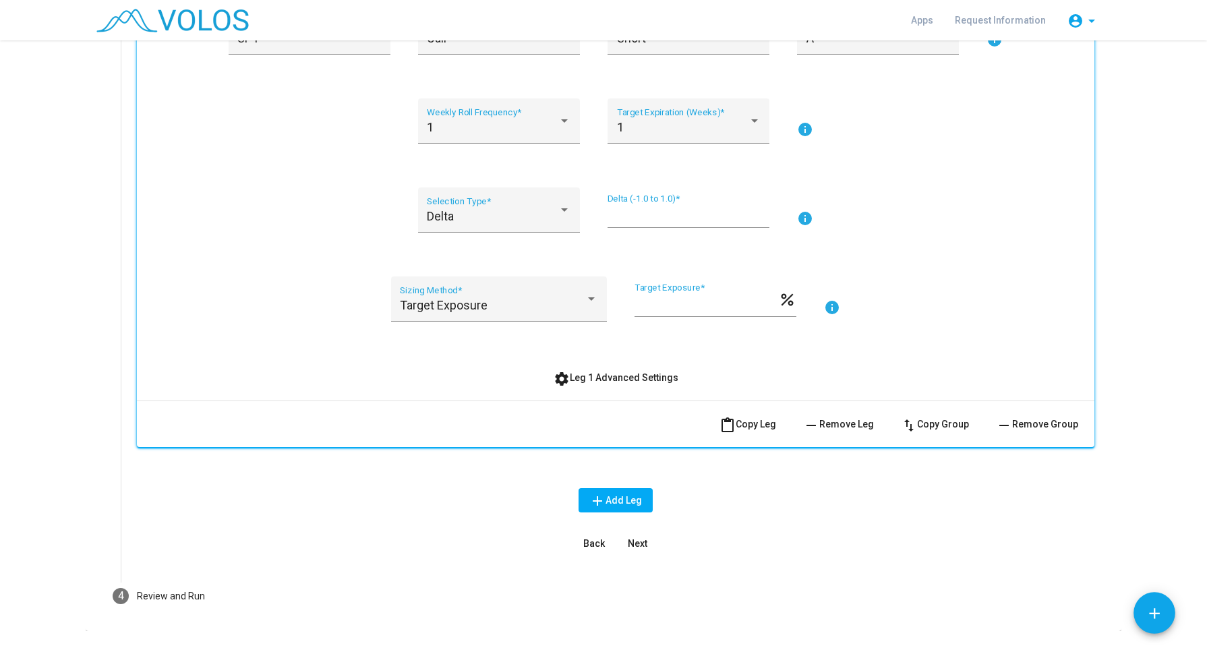
scroll to position [313, 0]
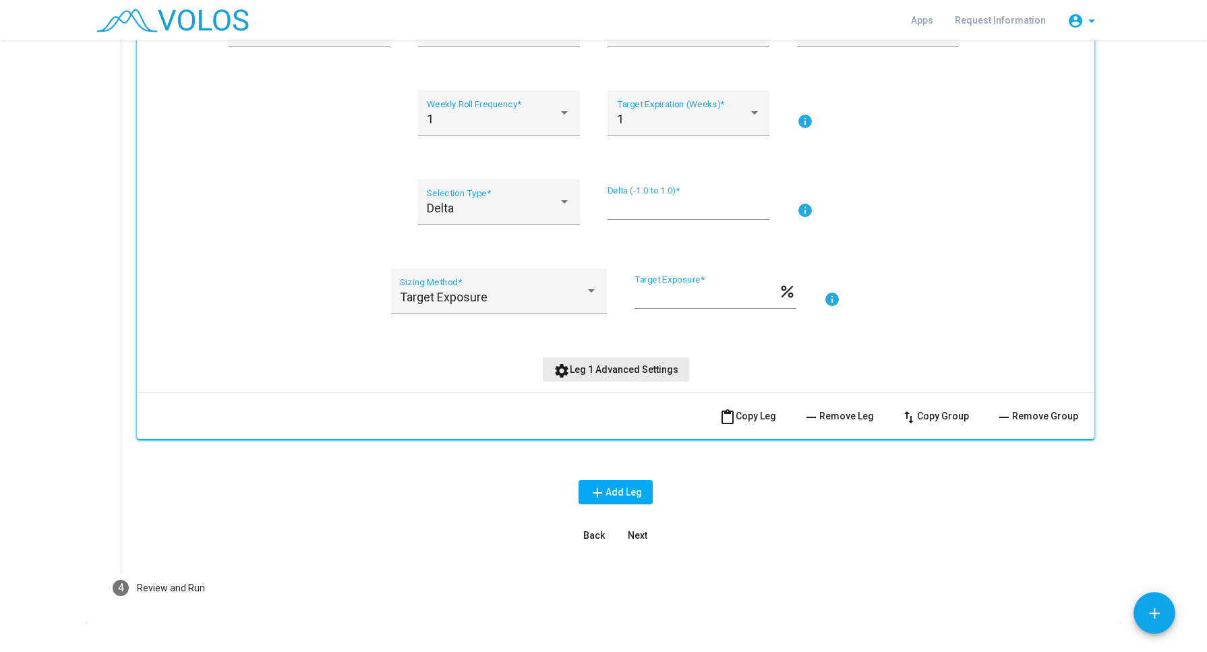
click at [613, 373] on span "settings Leg 1 Advanced Settings" at bounding box center [615, 369] width 125 height 11
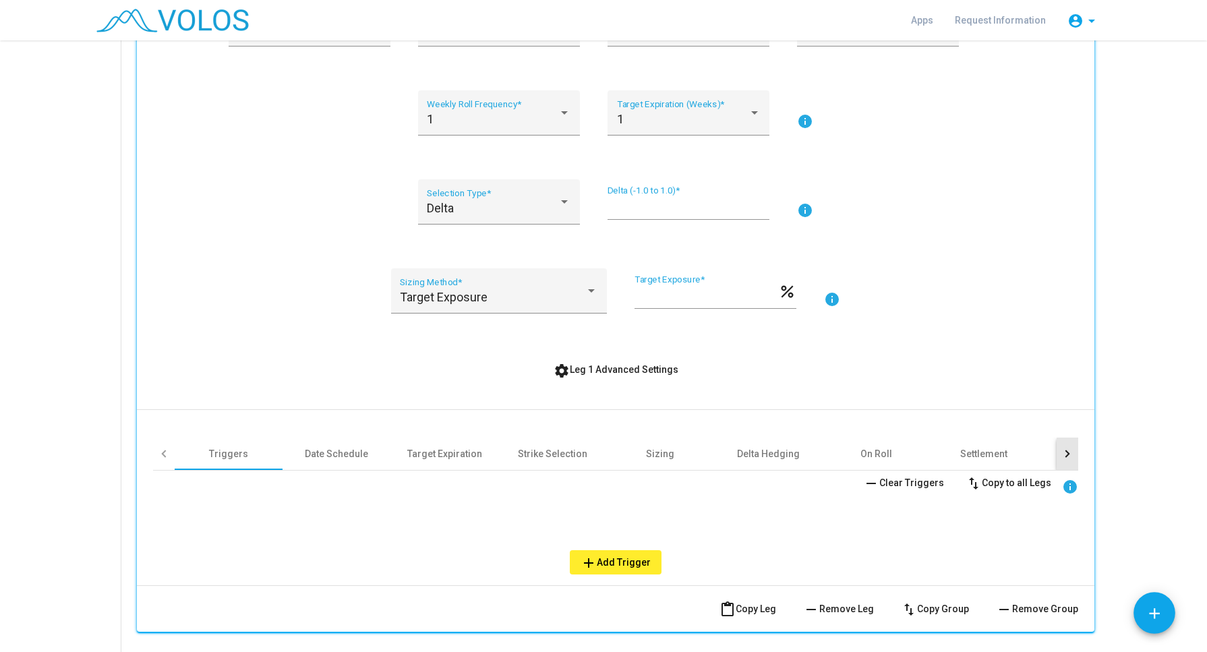
click at [1063, 455] on div at bounding box center [1067, 453] width 22 height 32
click at [1062, 454] on div at bounding box center [1065, 453] width 7 height 7
click at [163, 452] on div at bounding box center [164, 453] width 22 height 32
click at [1062, 453] on div at bounding box center [1065, 453] width 7 height 7
click at [787, 454] on div "Other" at bounding box center [787, 453] width 24 height 13
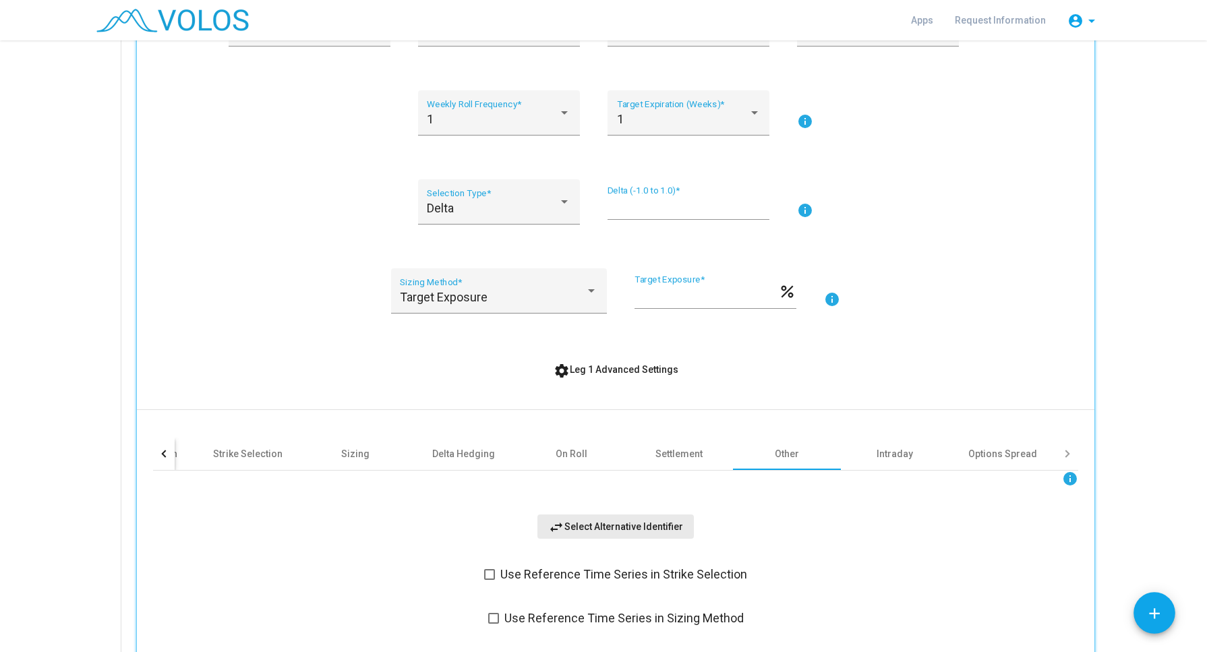
click at [627, 526] on span "swap_horiz Select Alternative Identifier" at bounding box center [615, 526] width 135 height 11
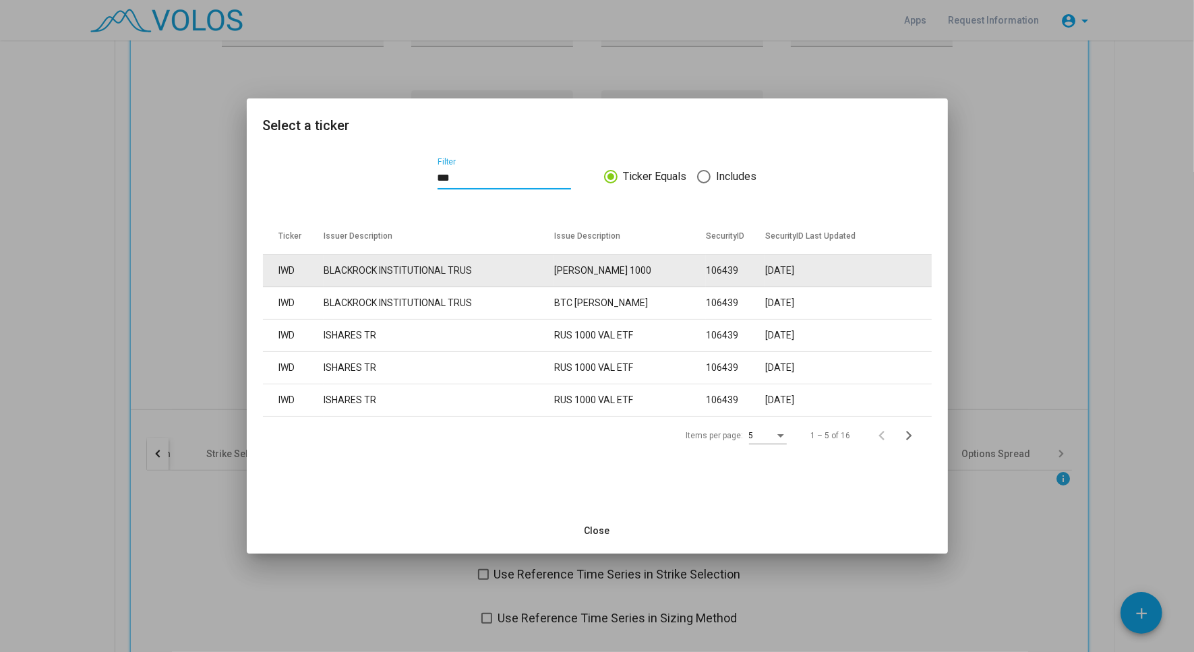
type input "***"
click at [427, 278] on td "BLACKROCK INSTITUTIONAL TRUS" at bounding box center [439, 271] width 231 height 32
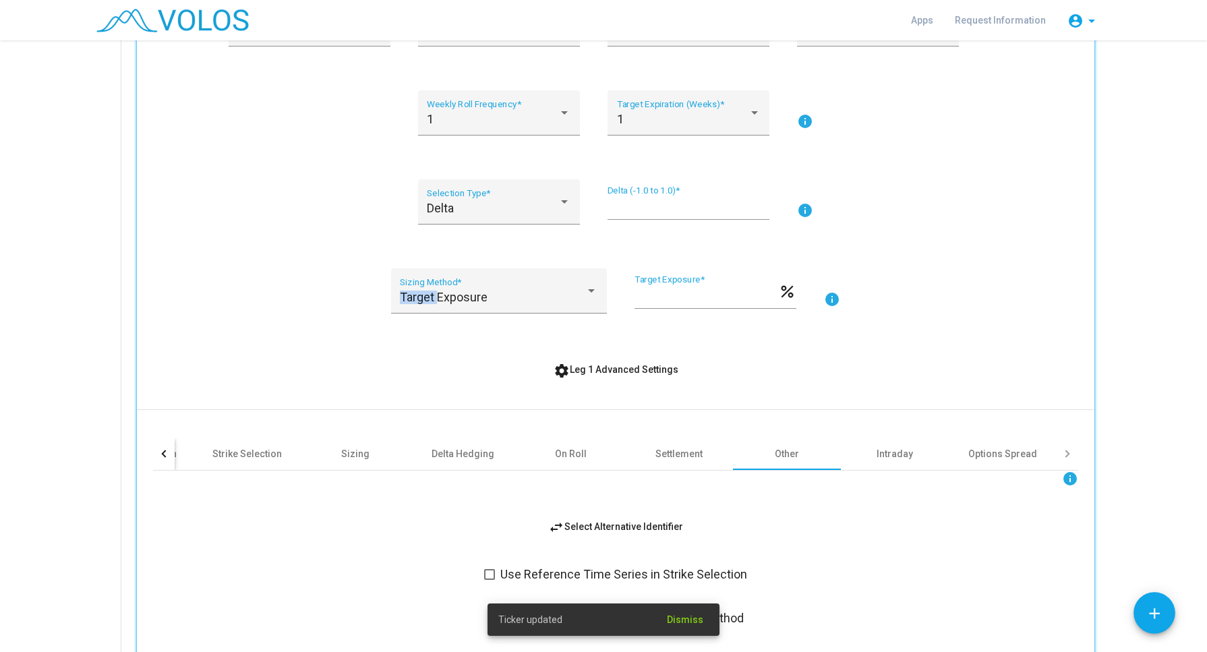
click at [427, 278] on div "Target Exposure Sizing Method *" at bounding box center [499, 296] width 198 height 36
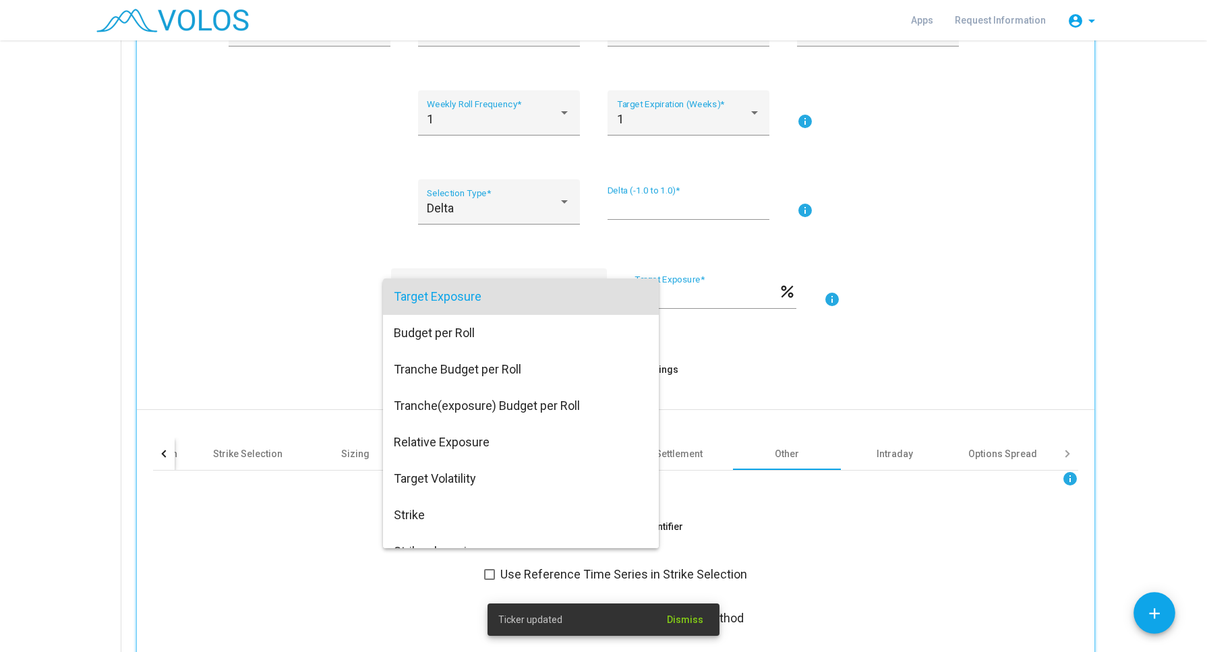
click at [231, 314] on div at bounding box center [603, 326] width 1207 height 652
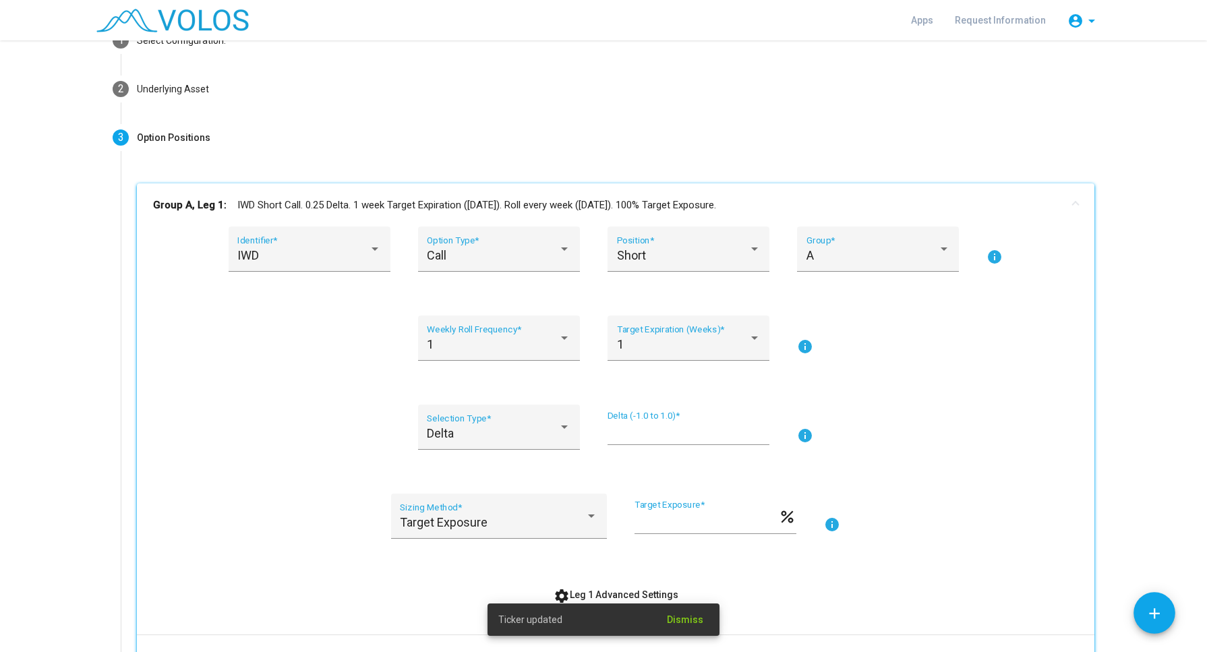
scroll to position [84, 0]
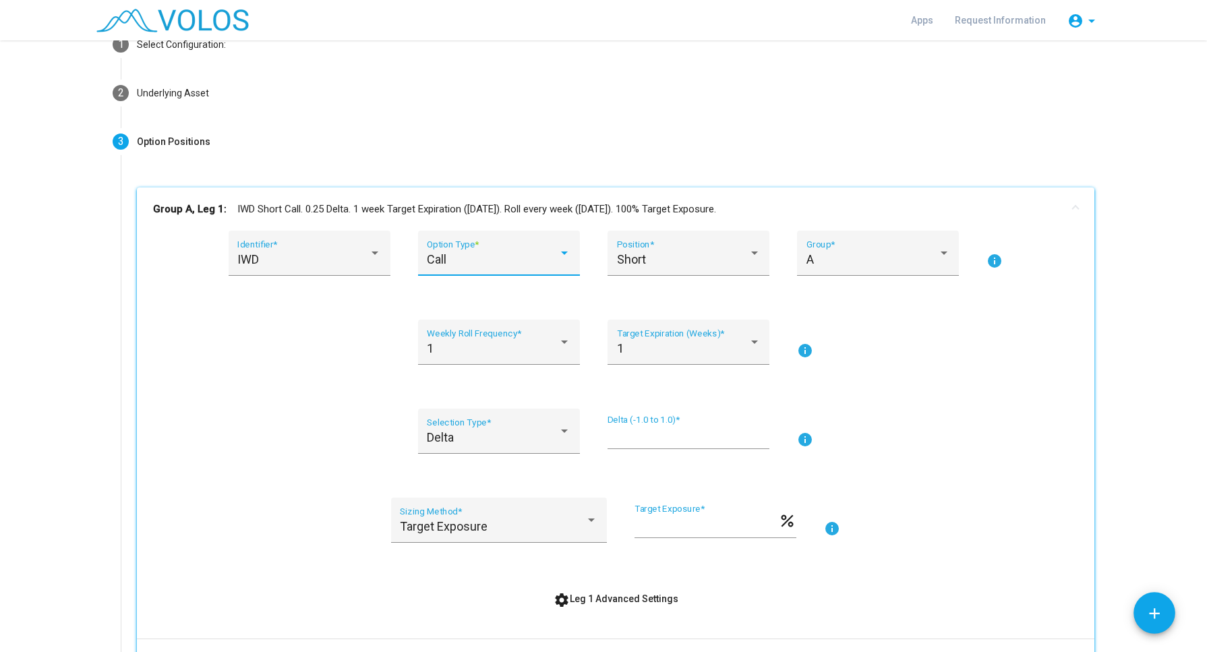
click at [561, 249] on div at bounding box center [564, 252] width 12 height 13
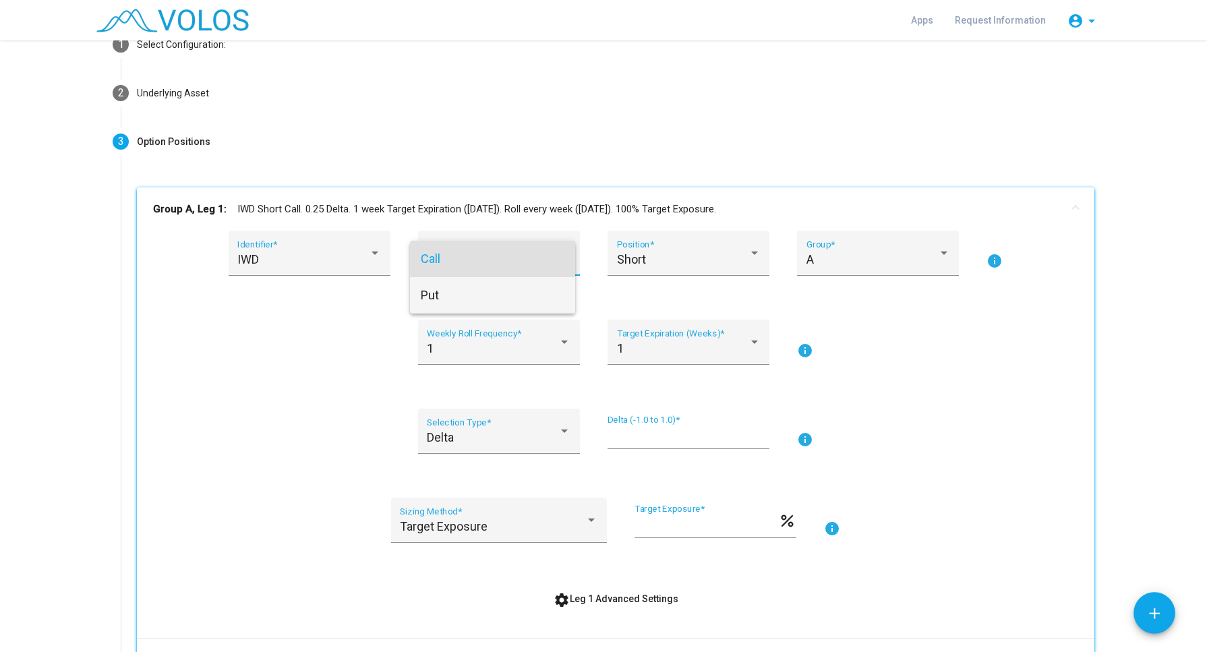
click at [479, 295] on span "Put" at bounding box center [493, 295] width 144 height 36
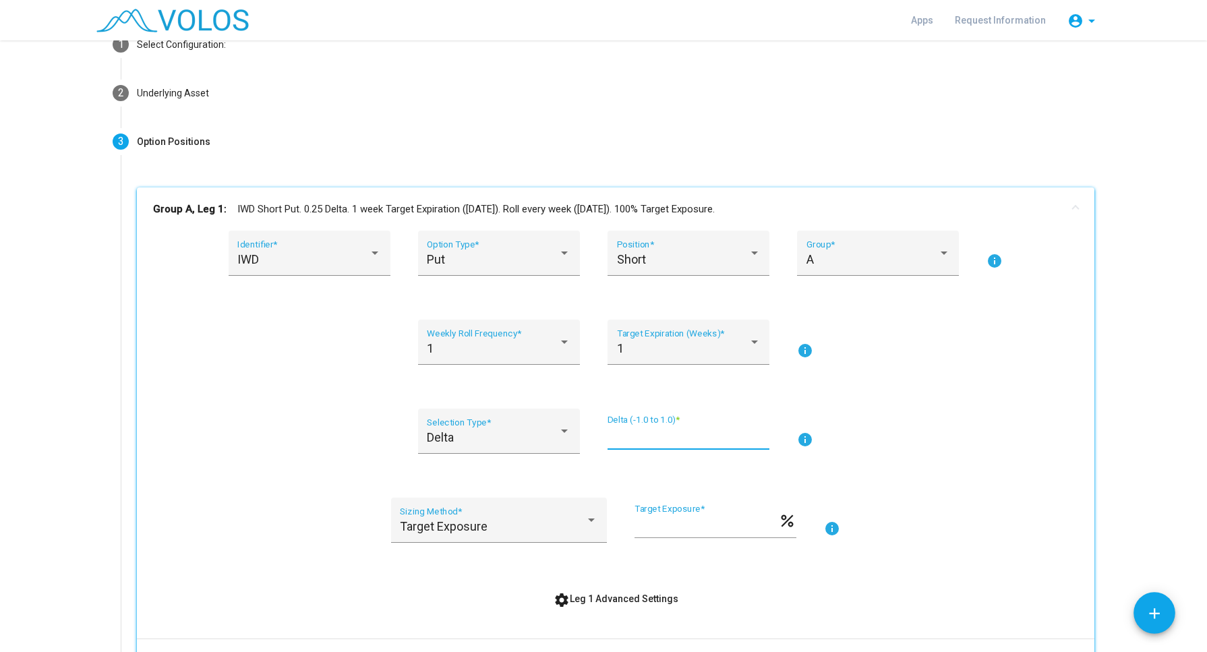
click at [625, 430] on input "****" at bounding box center [688, 436] width 162 height 13
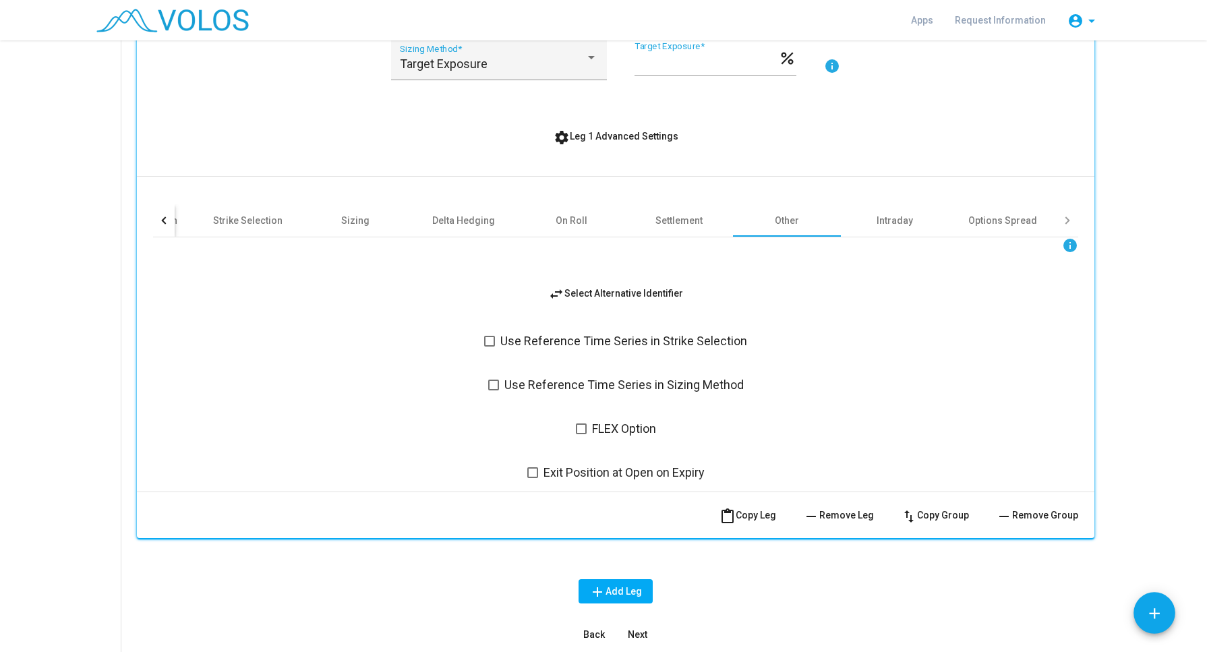
scroll to position [669, 0]
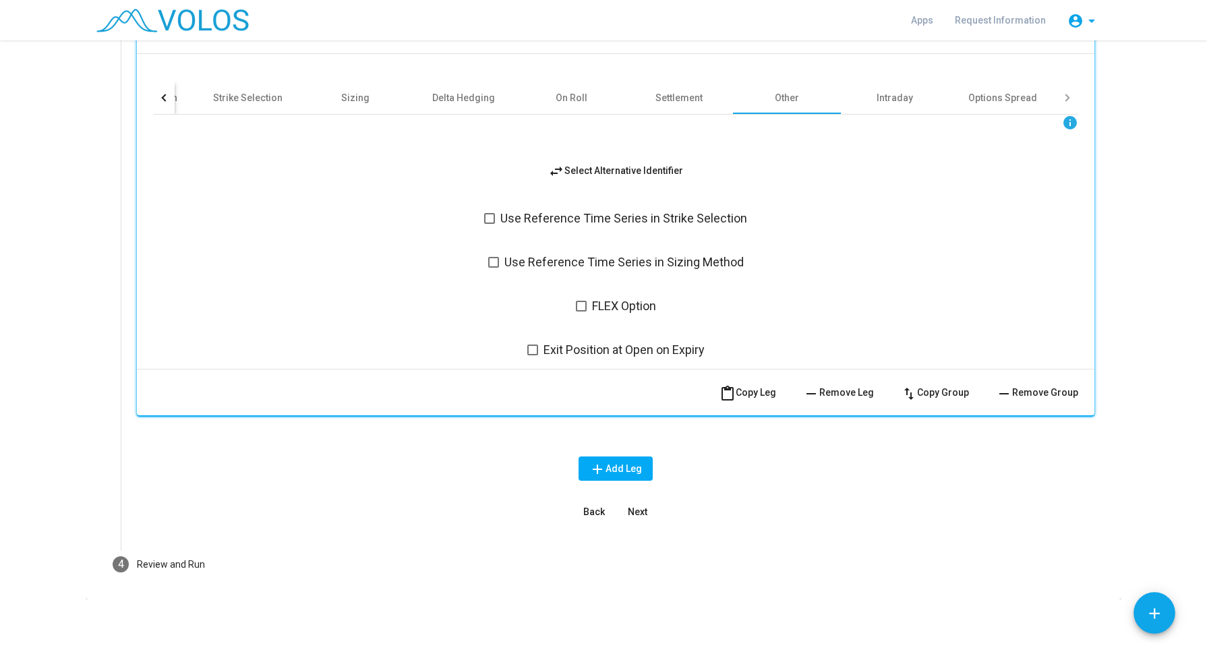
type input "*****"
click at [629, 514] on span "Next" at bounding box center [638, 511] width 20 height 11
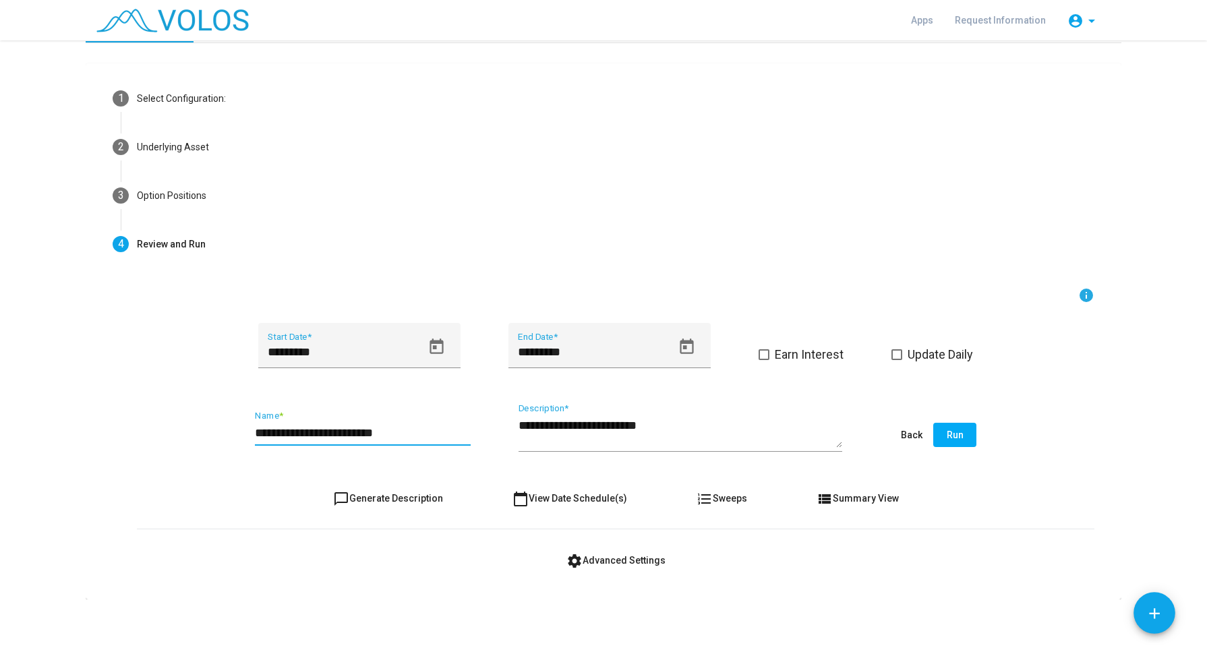
drag, startPoint x: 270, startPoint y: 427, endPoint x: 231, endPoint y: 425, distance: 38.5
click at [231, 425] on div "**********" at bounding box center [615, 435] width 957 height 63
type input "**********"
type textarea "**********"
click at [953, 433] on span "Run" at bounding box center [954, 434] width 17 height 11
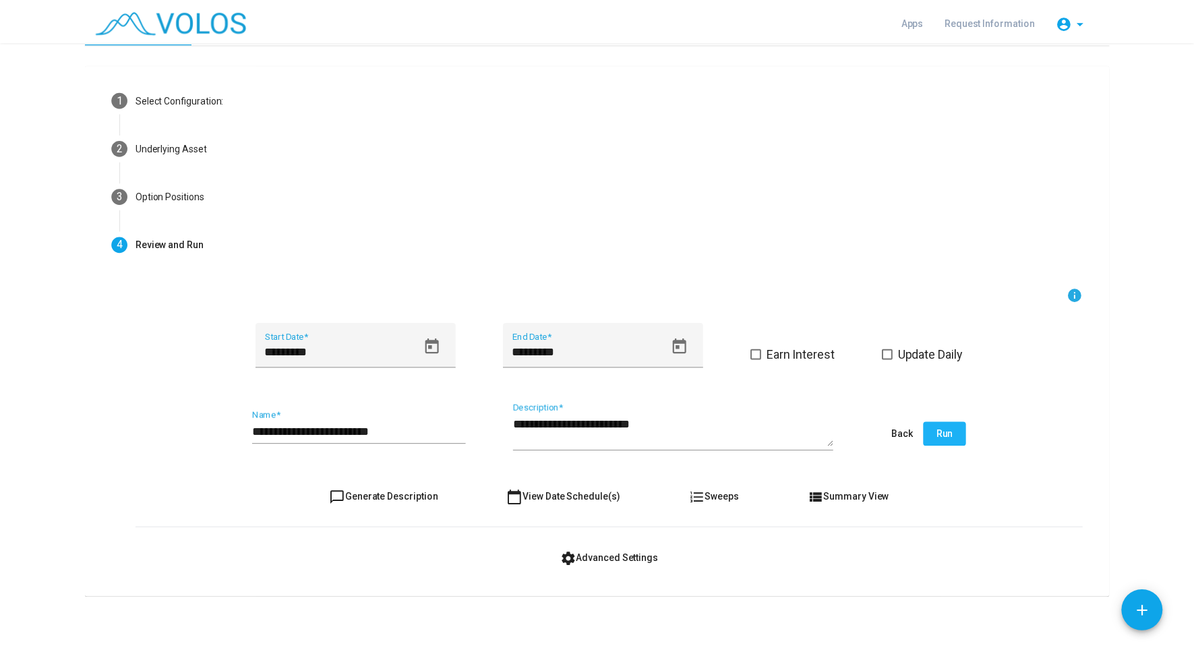
scroll to position [0, 0]
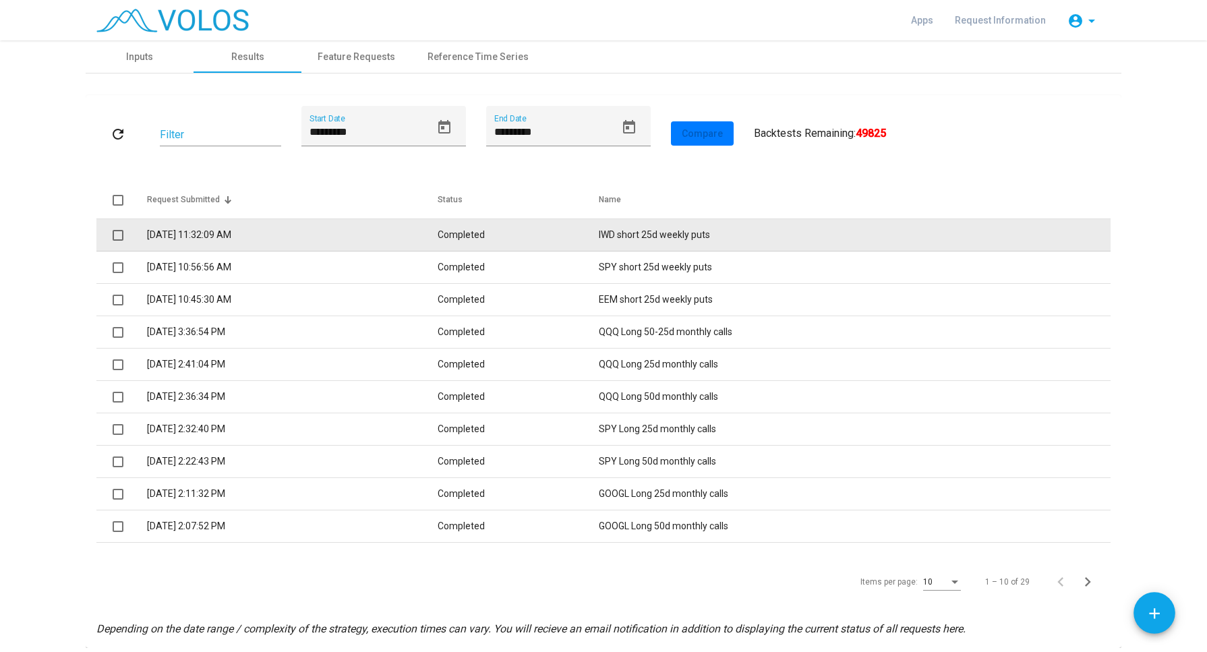
click at [631, 237] on td "IWD short 25d weekly puts" at bounding box center [855, 235] width 512 height 32
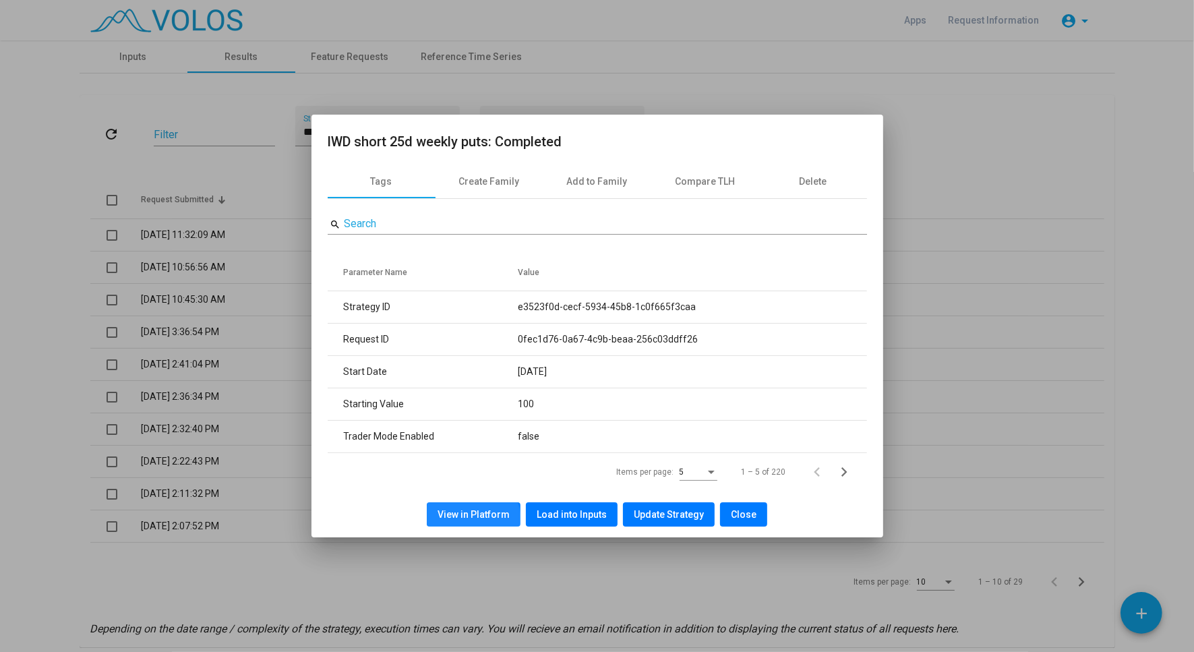
click at [472, 521] on button "View in Platform" at bounding box center [474, 514] width 94 height 24
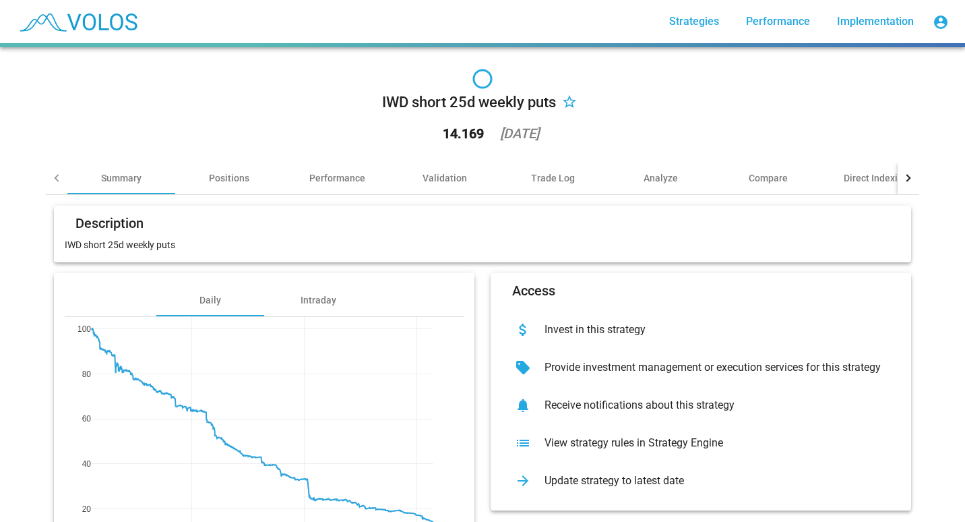
click at [22, 300] on div "IWD short 25d weekly puts star_border 14.169 [DATE] Summary Positions Performan…" at bounding box center [482, 284] width 965 height 475
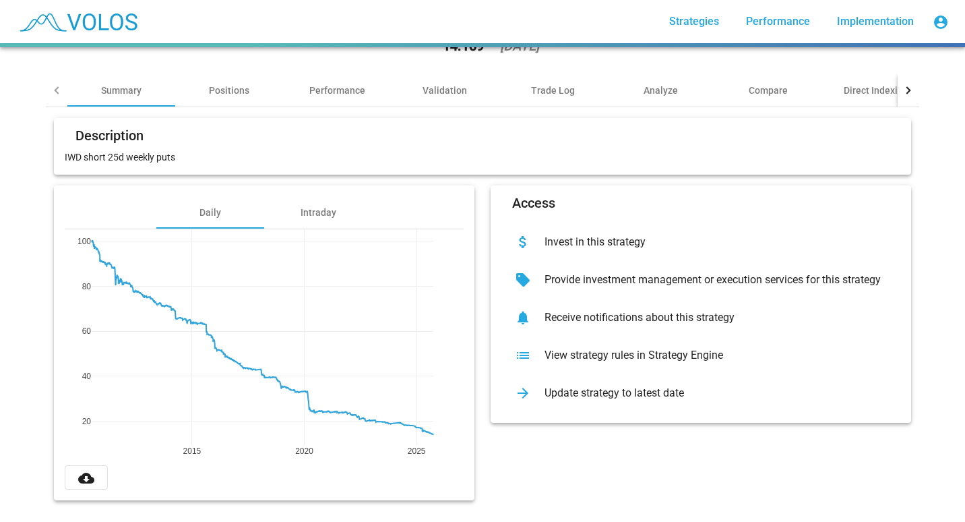
scroll to position [98, 0]
click at [90, 467] on button "cloud_download" at bounding box center [86, 477] width 43 height 24
click at [558, 353] on div "list View strategy rules in Strategy Engine" at bounding box center [701, 355] width 399 height 38
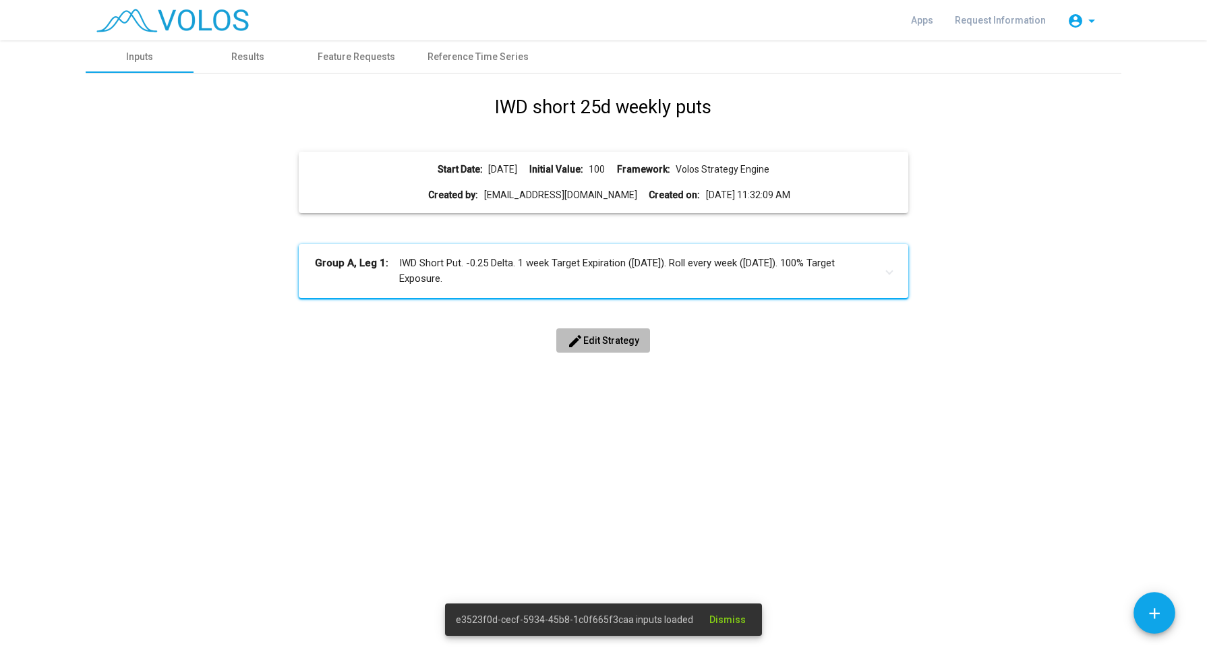
click at [609, 338] on span "edit Edit Strategy" at bounding box center [603, 340] width 72 height 11
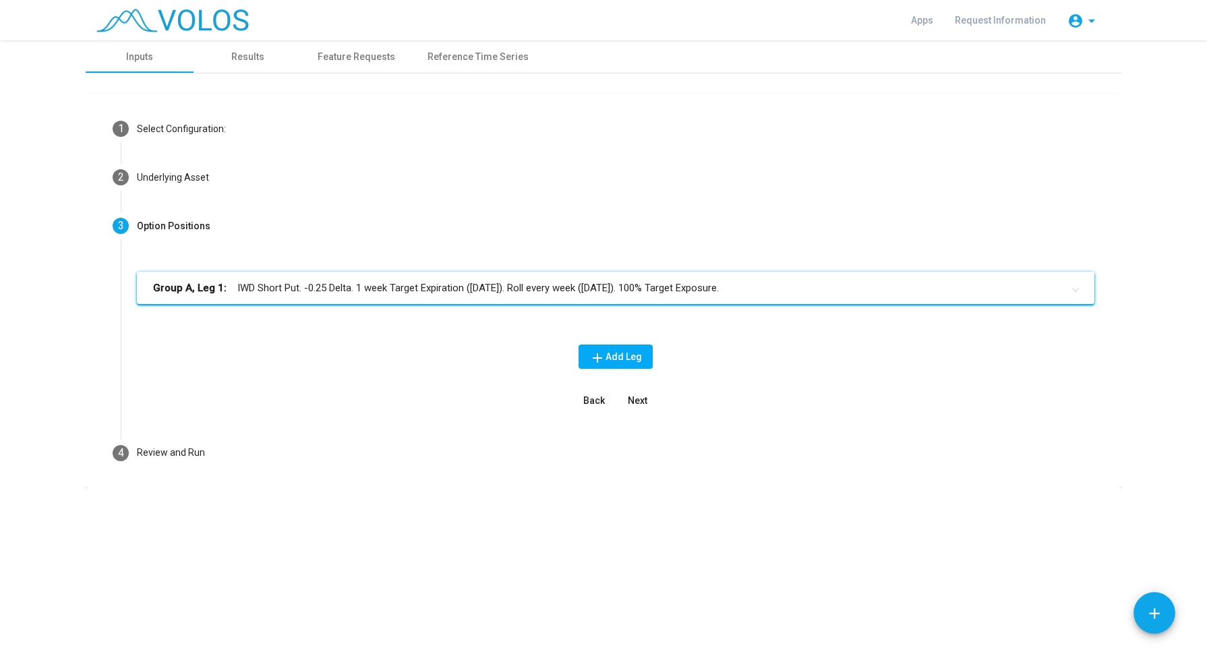
click at [584, 295] on mat-panel-title "Group A, Leg 1: IWD Short Put. -0.25 Delta. 1 week Target Expiration ([DATE]). …" at bounding box center [607, 288] width 909 height 16
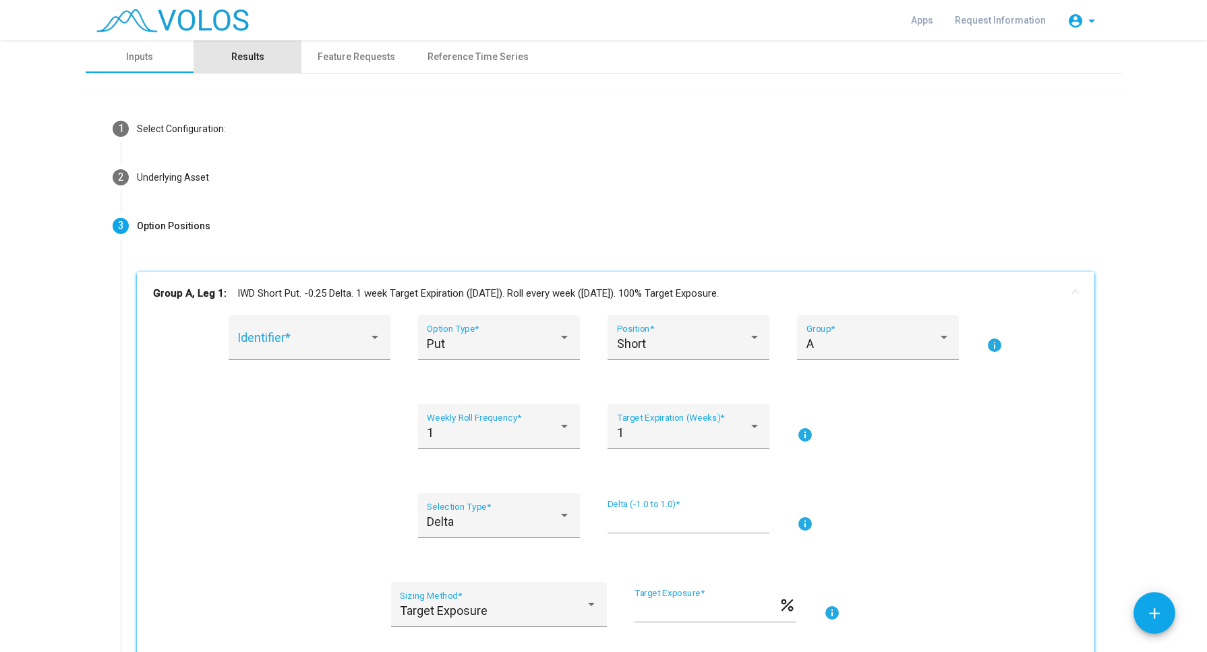
click at [225, 67] on div "Results" at bounding box center [247, 56] width 108 height 32
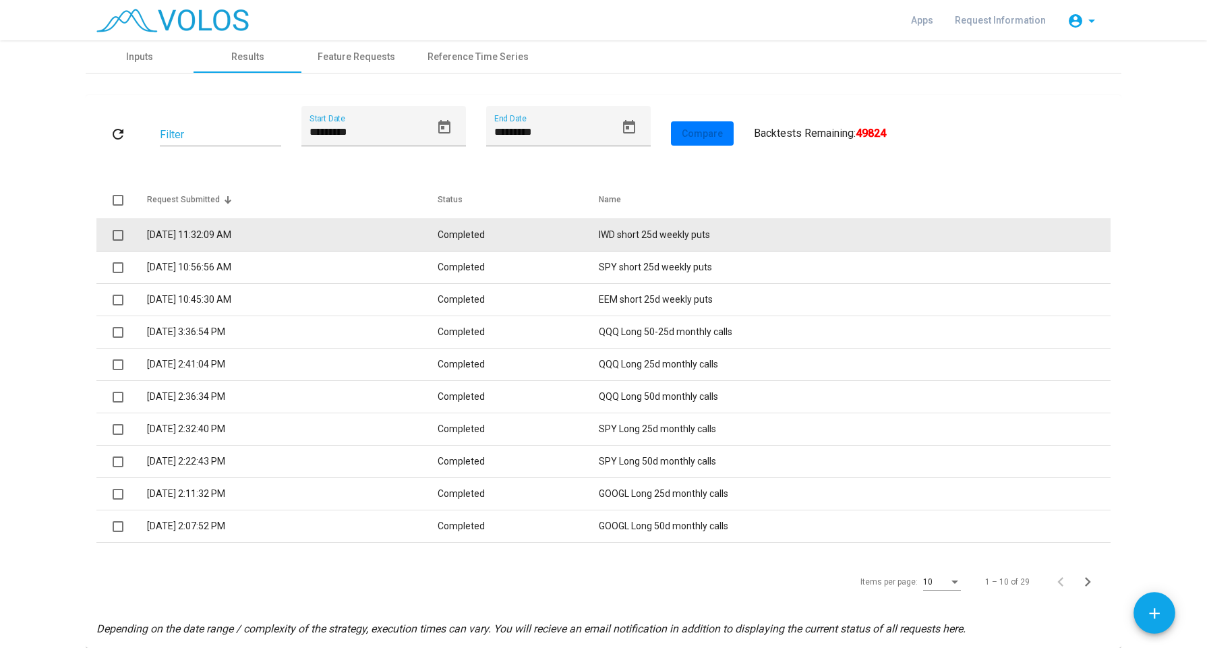
click at [305, 234] on td "[DATE] 11:32:09 AM" at bounding box center [292, 235] width 291 height 32
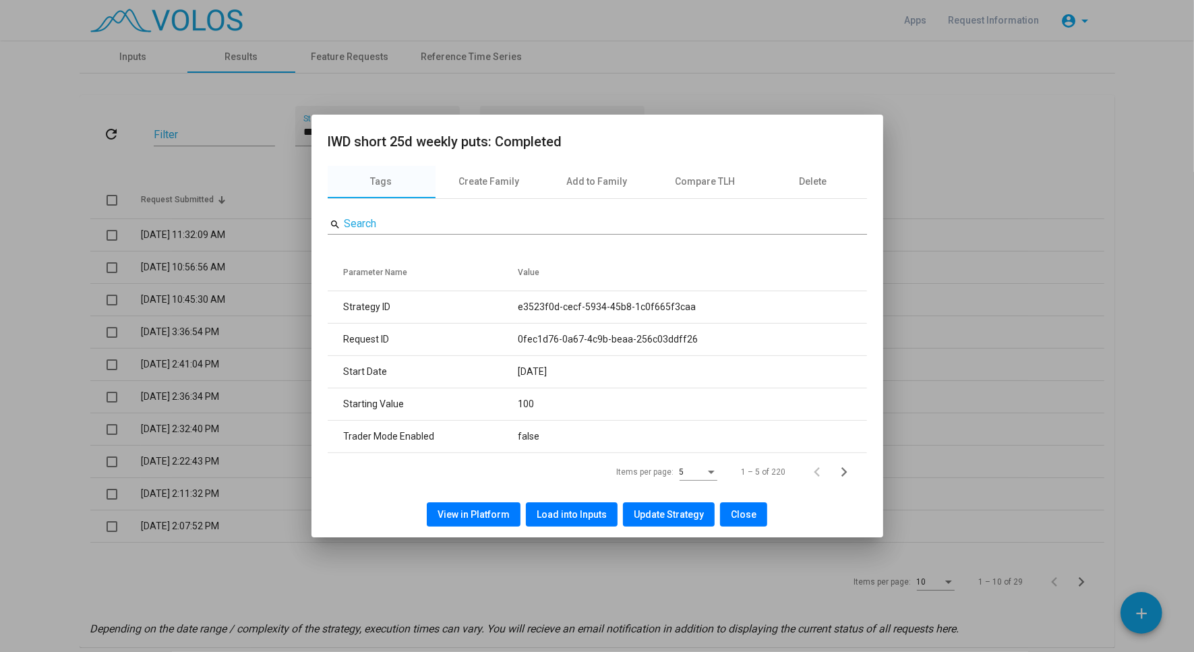
click at [755, 507] on button "Close" at bounding box center [743, 514] width 47 height 24
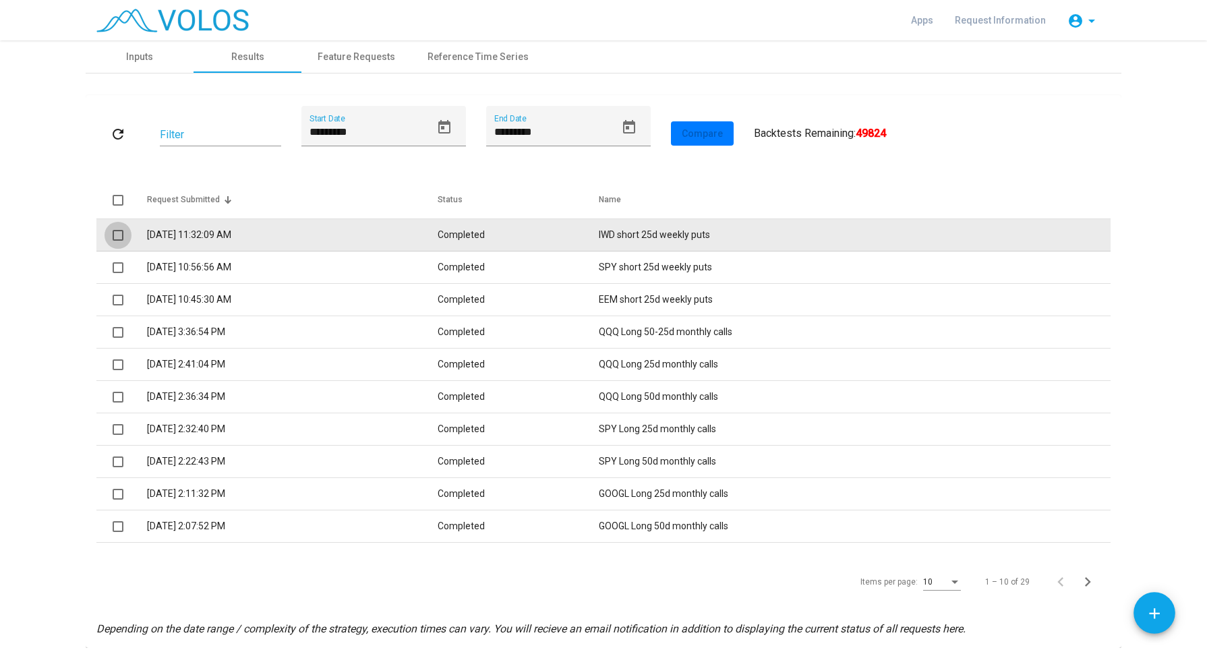
click at [116, 235] on span at bounding box center [118, 235] width 11 height 11
click at [113, 235] on span at bounding box center [118, 235] width 11 height 11
drag, startPoint x: 222, startPoint y: 236, endPoint x: 162, endPoint y: 237, distance: 60.7
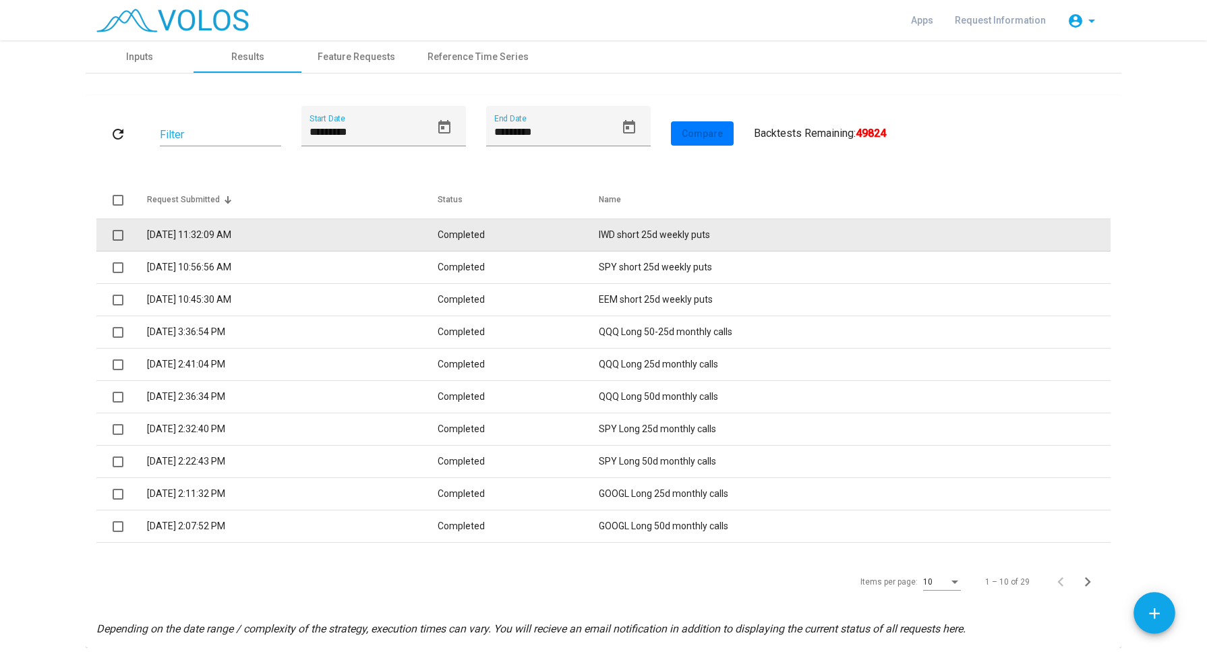
click at [162, 237] on td "[DATE] 11:32:09 AM" at bounding box center [292, 235] width 291 height 32
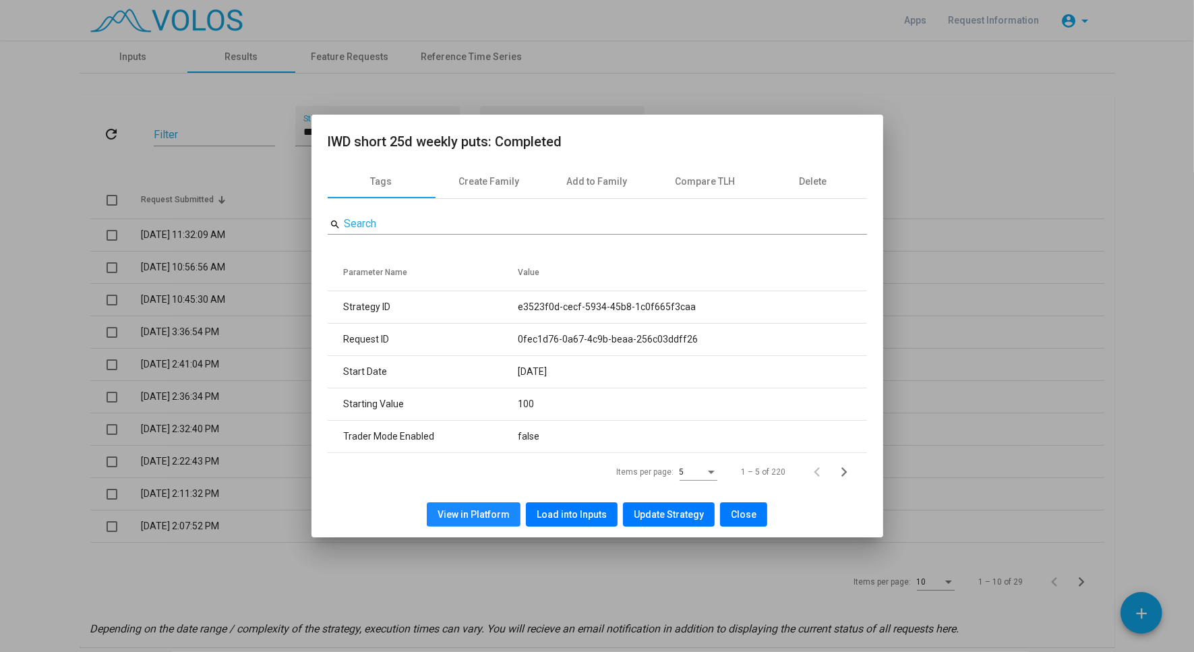
click at [483, 504] on button "View in Platform" at bounding box center [474, 514] width 94 height 24
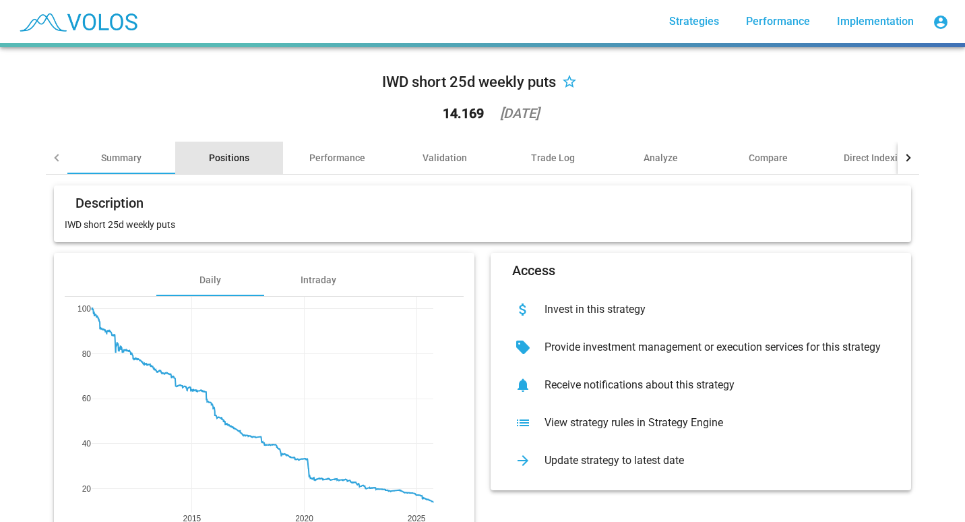
click at [222, 160] on div "Positions" at bounding box center [229, 157] width 40 height 13
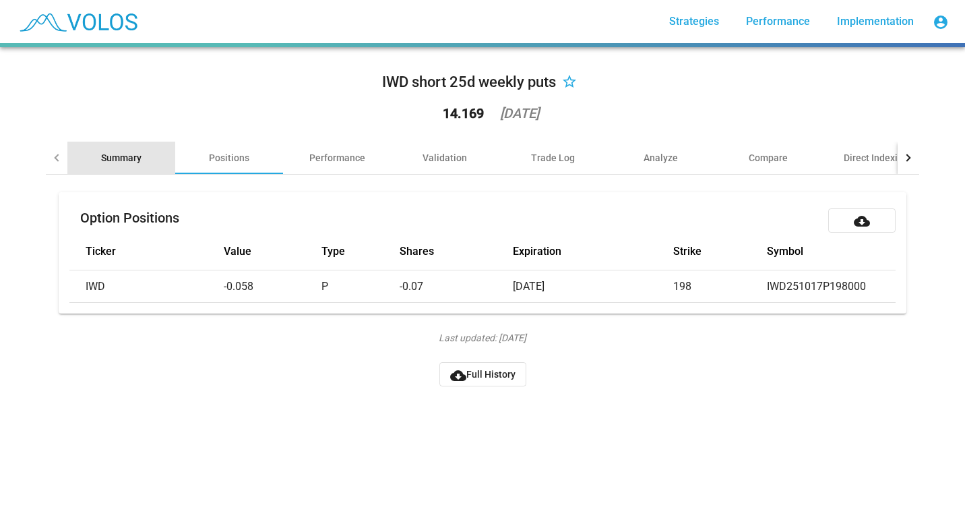
click at [128, 164] on div "Summary" at bounding box center [121, 158] width 108 height 32
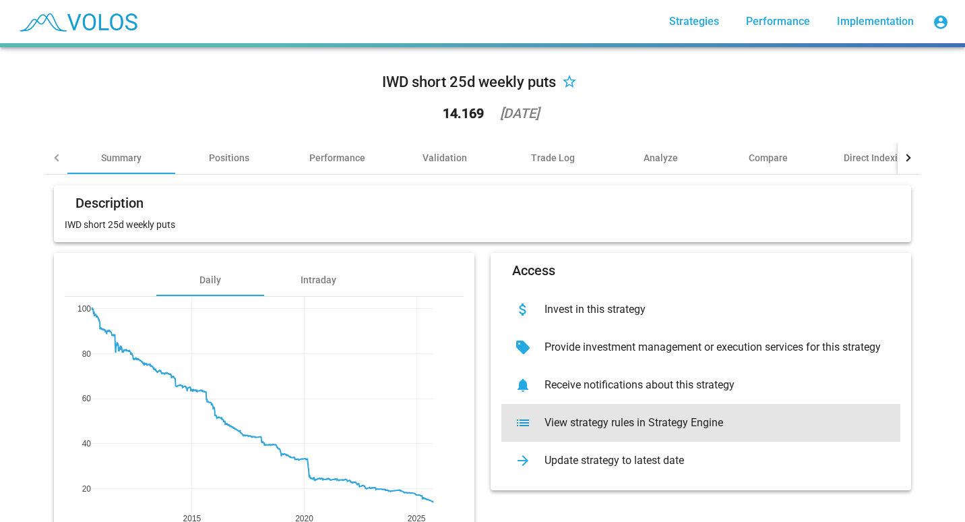
click at [542, 426] on div "View strategy rules in Strategy Engine" at bounding box center [712, 422] width 356 height 13
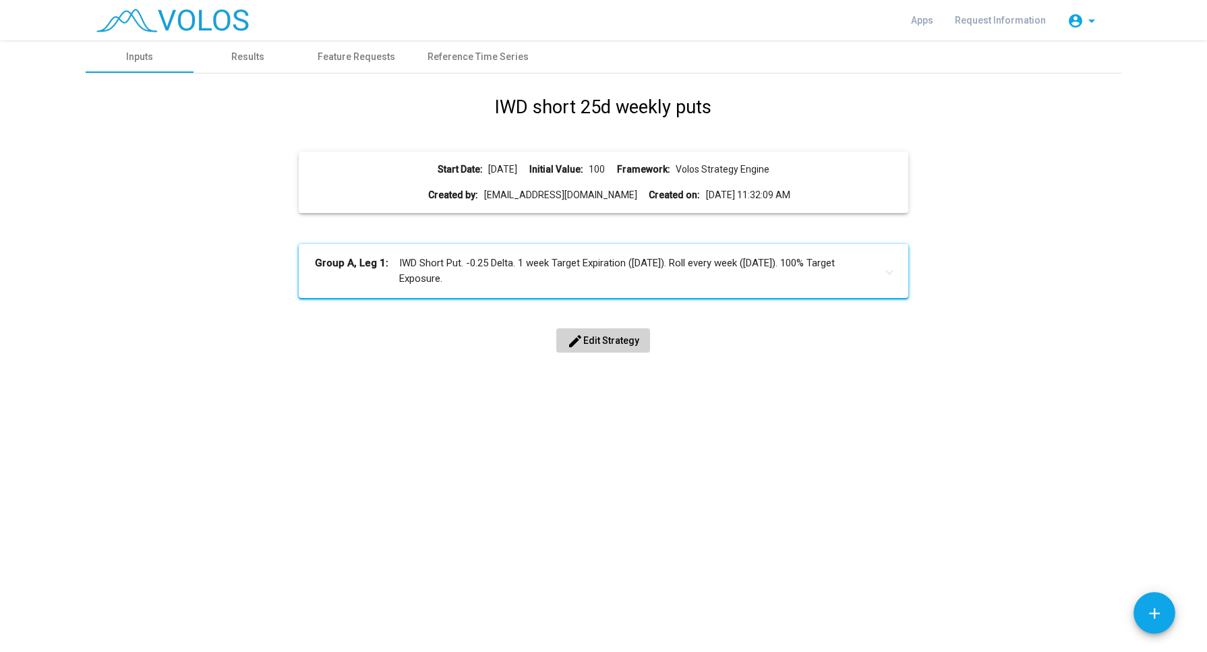
drag, startPoint x: 628, startPoint y: 353, endPoint x: 615, endPoint y: 342, distance: 15.8
click at [615, 342] on span "edit Edit Strategy" at bounding box center [603, 340] width 72 height 11
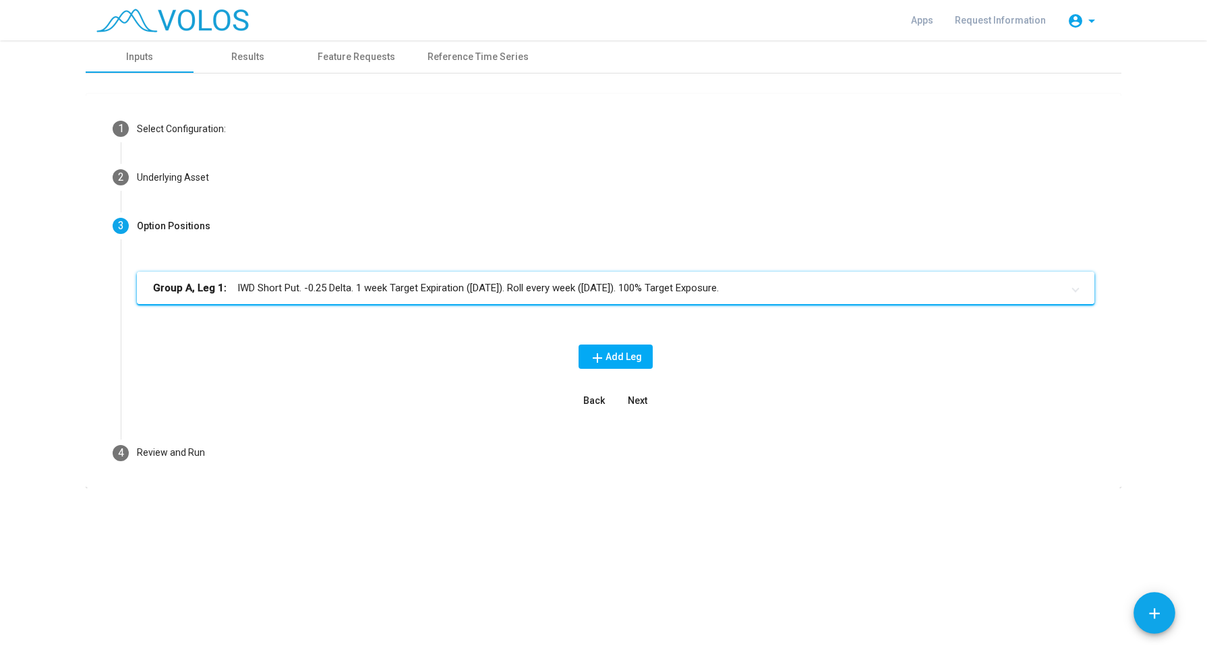
click at [419, 274] on mat-expansion-panel-header "Group A, Leg 1: IWD Short Put. -0.25 Delta. 1 week Target Expiration ([DATE]). …" at bounding box center [615, 288] width 957 height 32
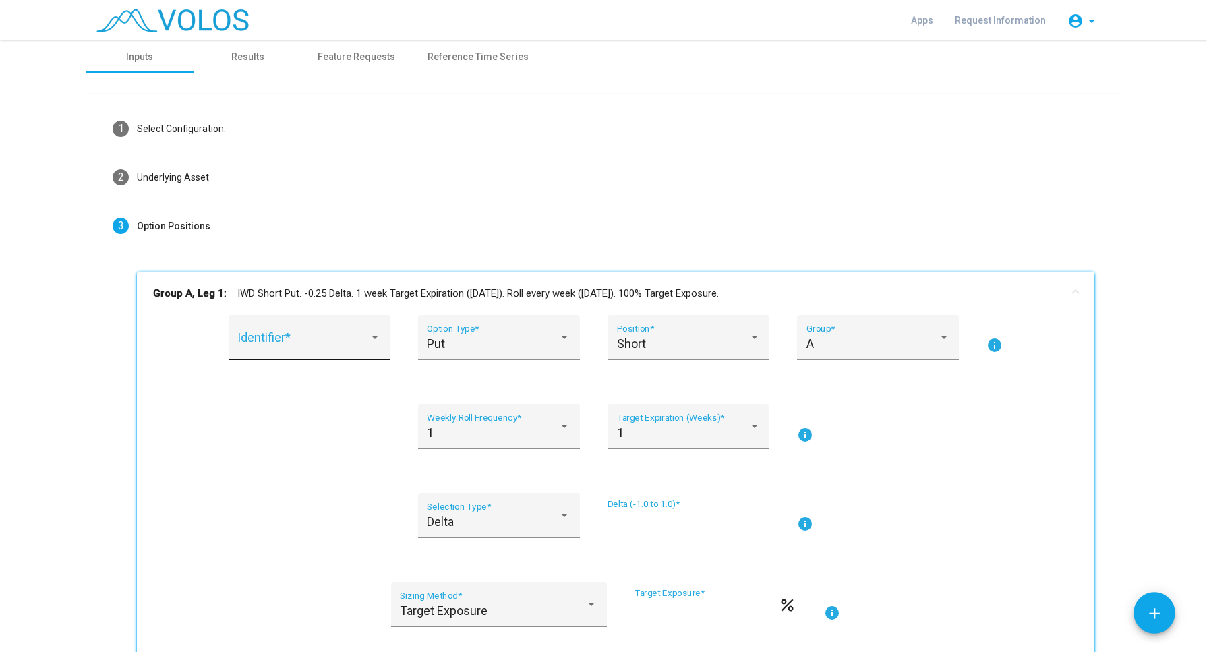
click at [314, 332] on div "Identifier *" at bounding box center [309, 342] width 144 height 36
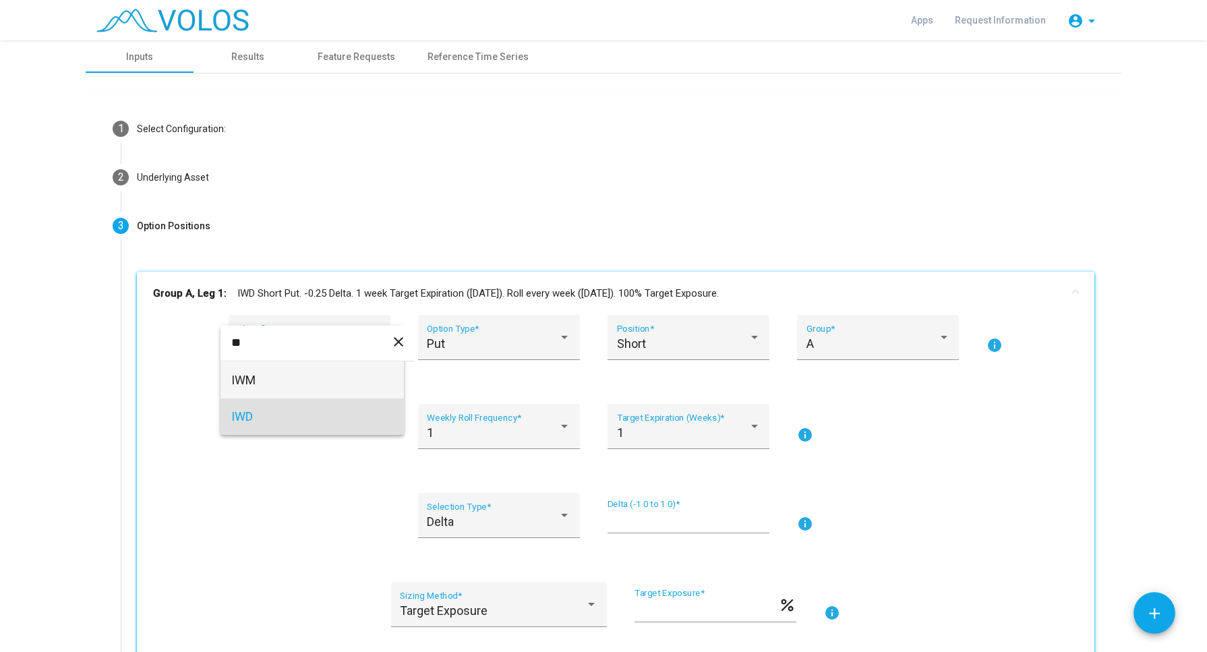
type input "*"
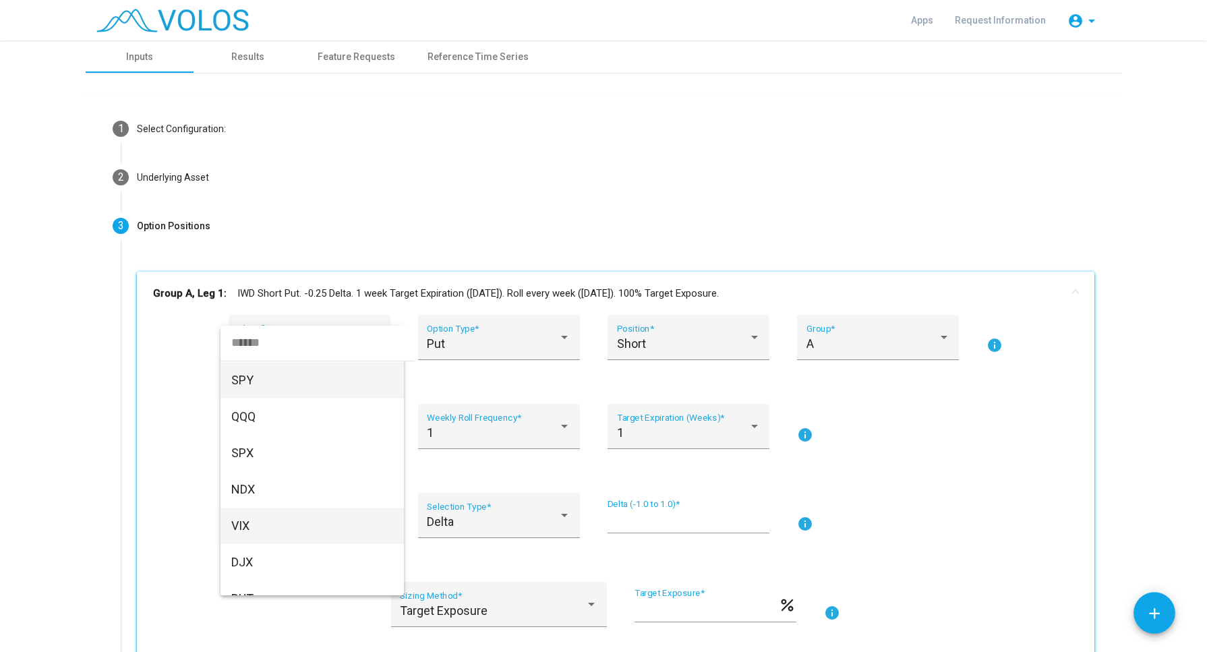
drag, startPoint x: 1199, startPoint y: 284, endPoint x: 1183, endPoint y: 545, distance: 262.0
click at [1183, 545] on div at bounding box center [603, 326] width 1207 height 652
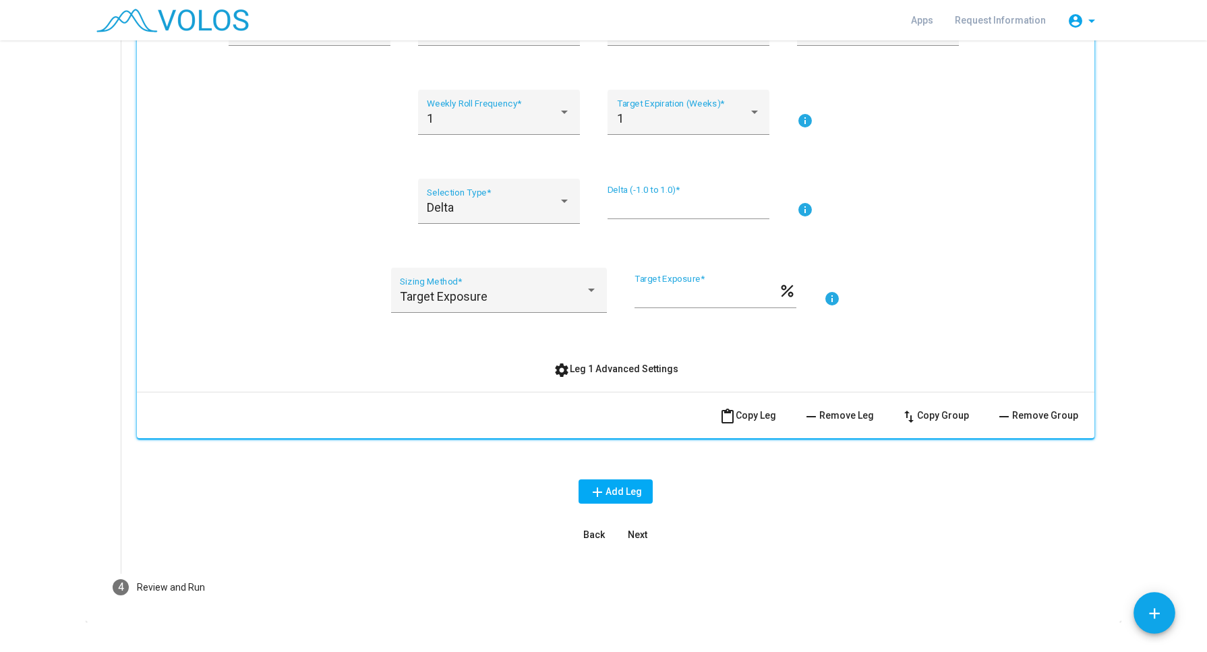
scroll to position [313, 0]
click at [621, 373] on span "settings Leg 1 Advanced Settings" at bounding box center [615, 369] width 125 height 11
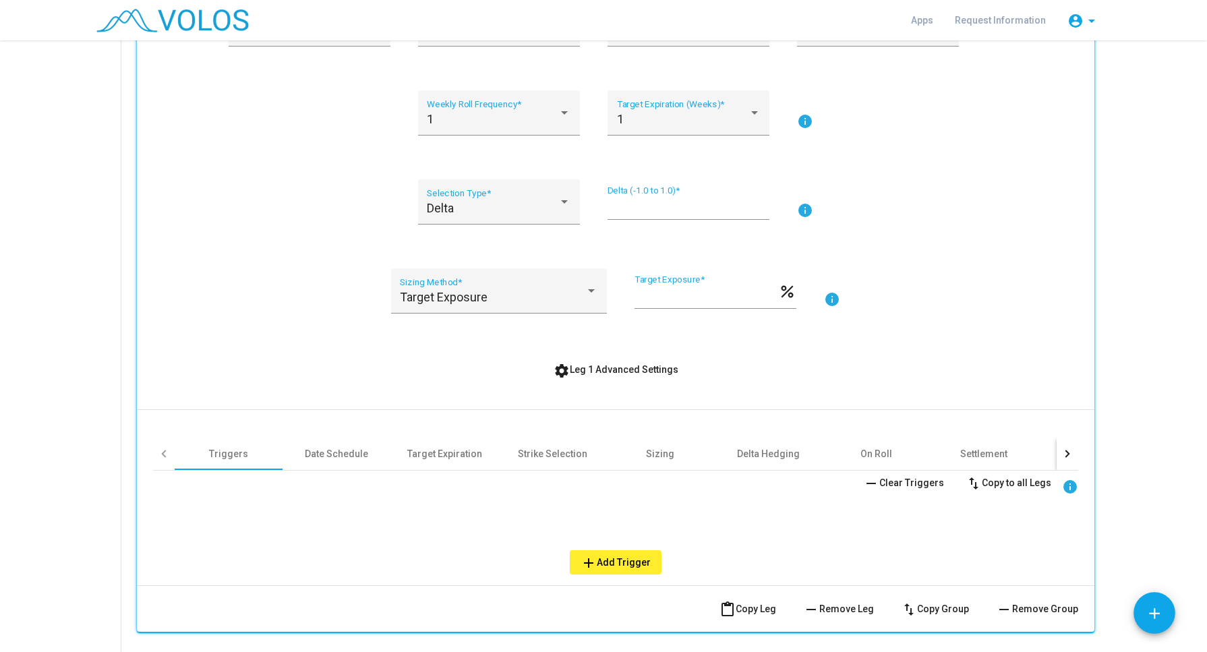
click at [1062, 450] on div at bounding box center [1065, 453] width 7 height 7
click at [779, 452] on div "Other" at bounding box center [798, 453] width 108 height 32
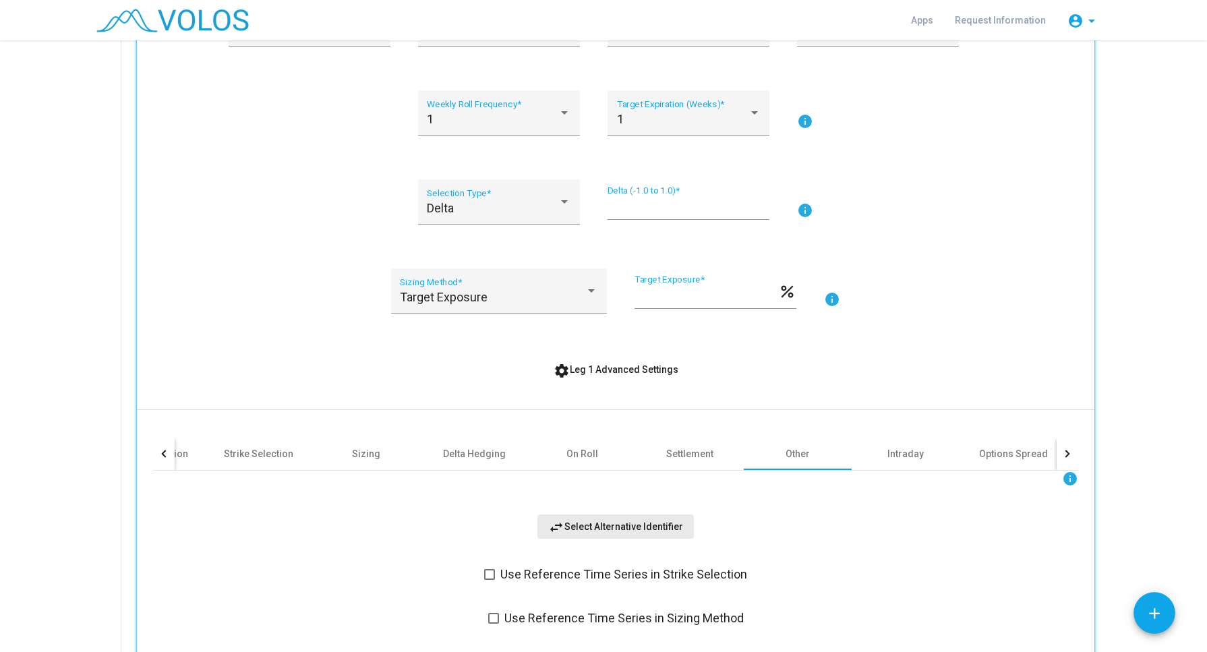
click at [611, 531] on button "swap_horiz Select Alternative Identifier" at bounding box center [615, 526] width 156 height 24
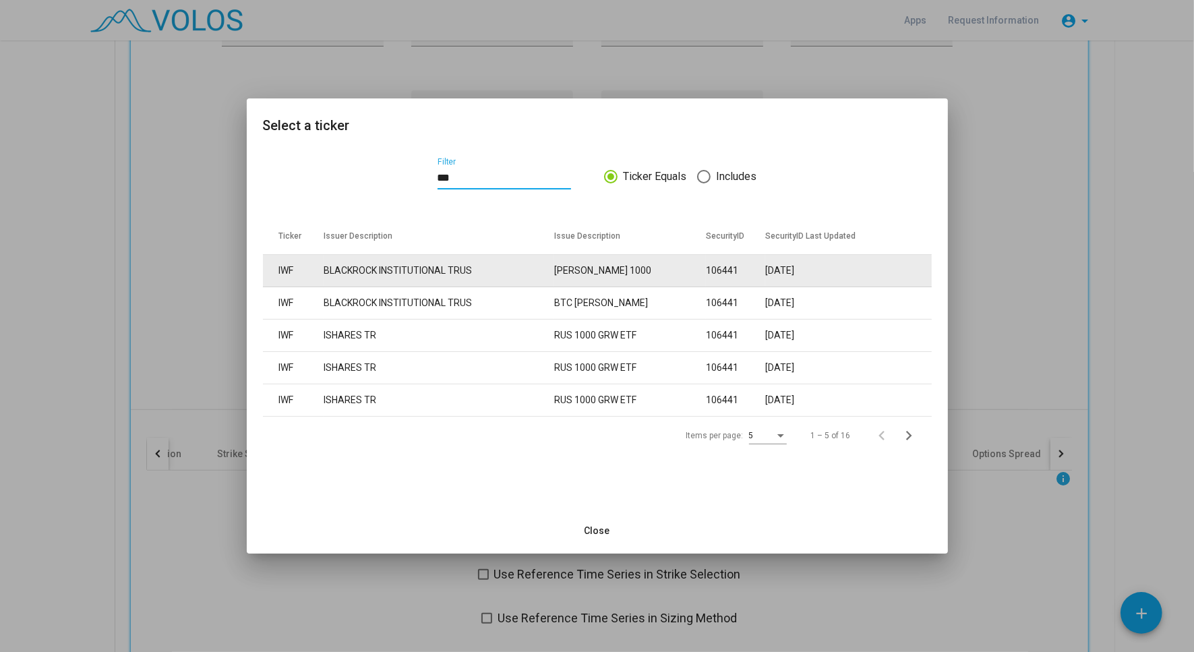
type input "***"
click at [396, 277] on td "BLACKROCK INSTITUTIONAL TRUS" at bounding box center [439, 271] width 231 height 32
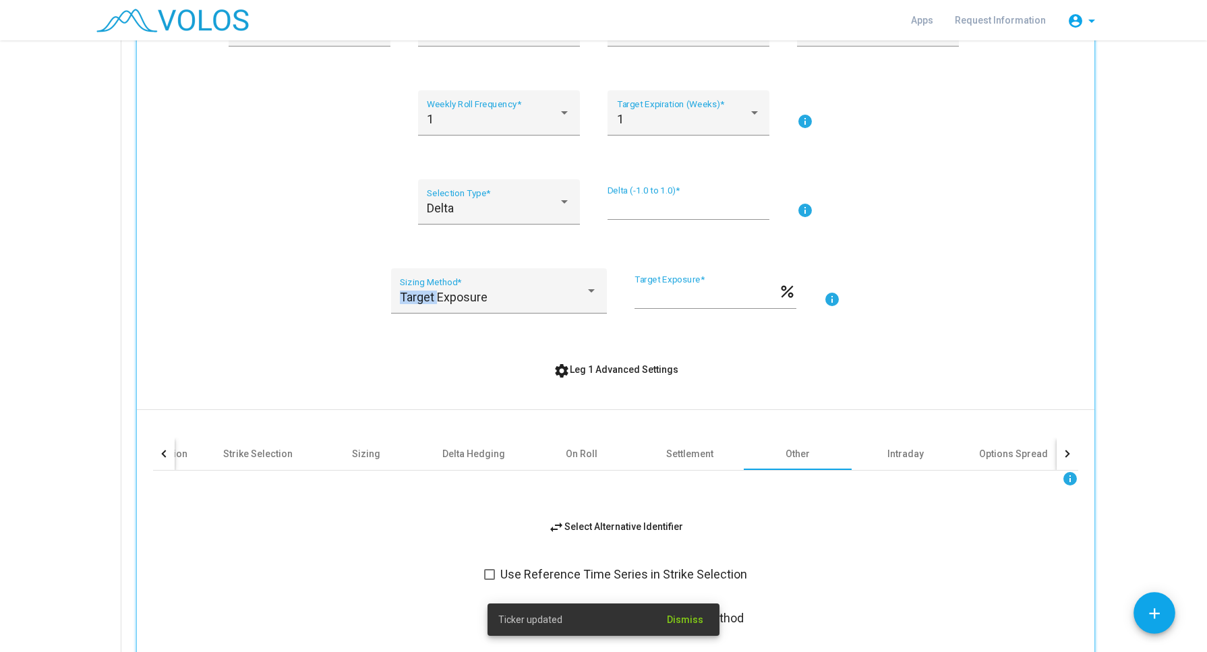
click at [400, 278] on div "Target Exposure Sizing Method *" at bounding box center [499, 296] width 198 height 36
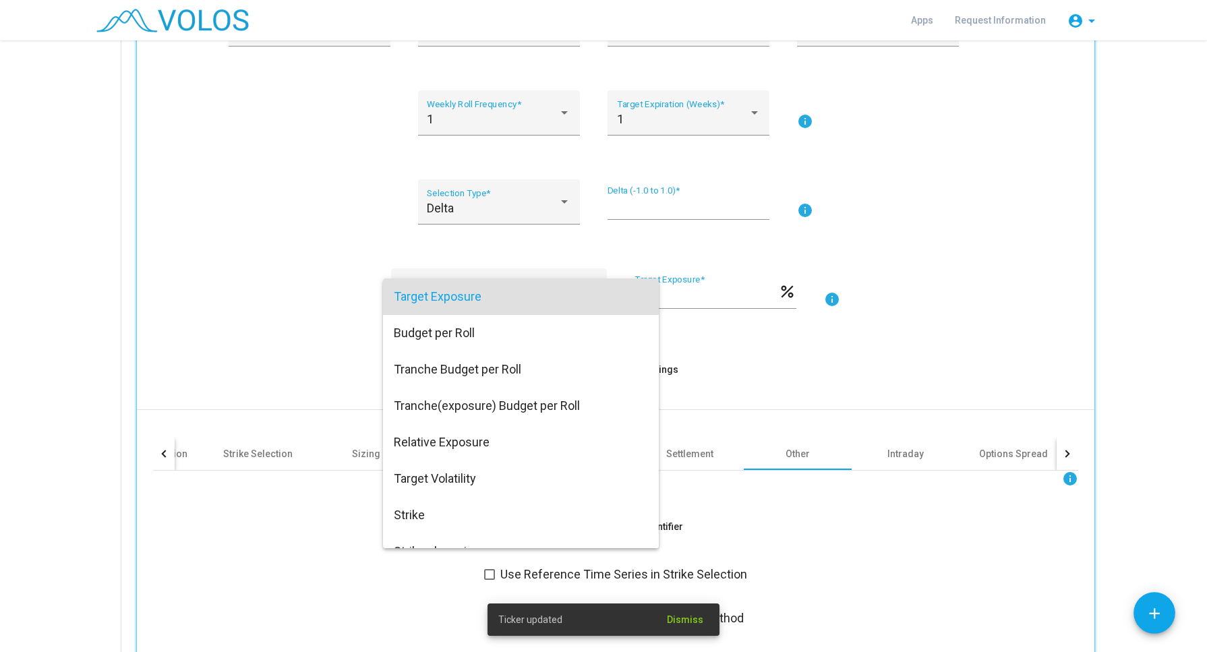
drag, startPoint x: 396, startPoint y: 277, endPoint x: 304, endPoint y: 265, distance: 93.1
click at [304, 265] on div at bounding box center [603, 326] width 1207 height 652
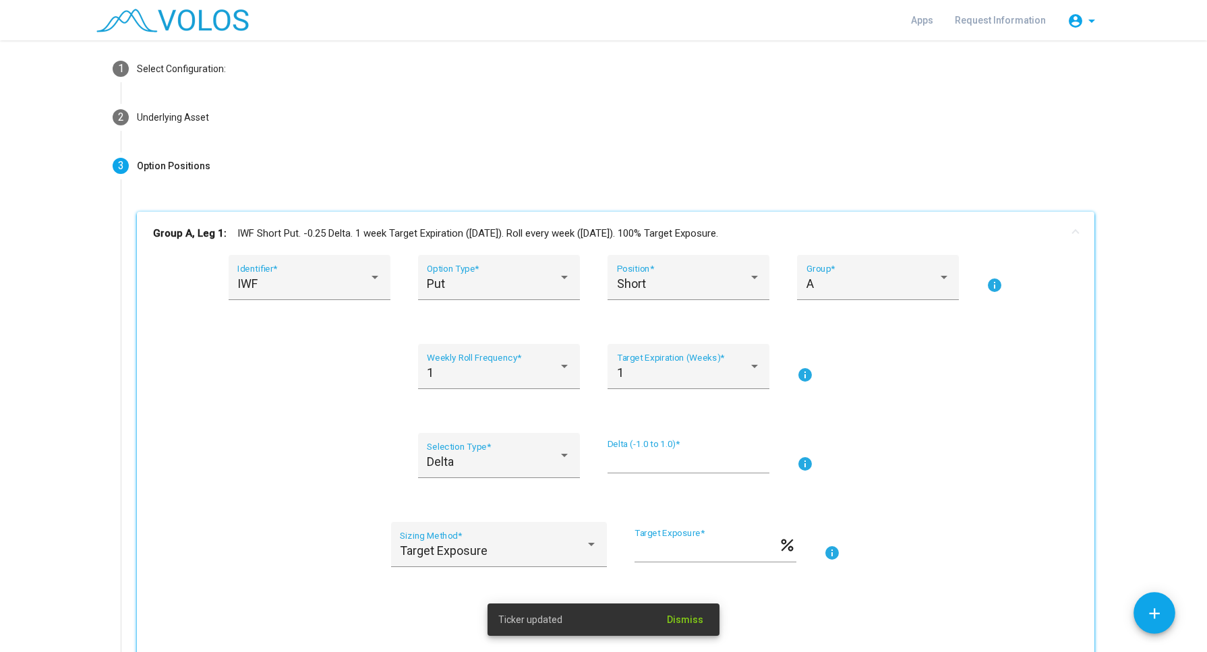
scroll to position [65, 0]
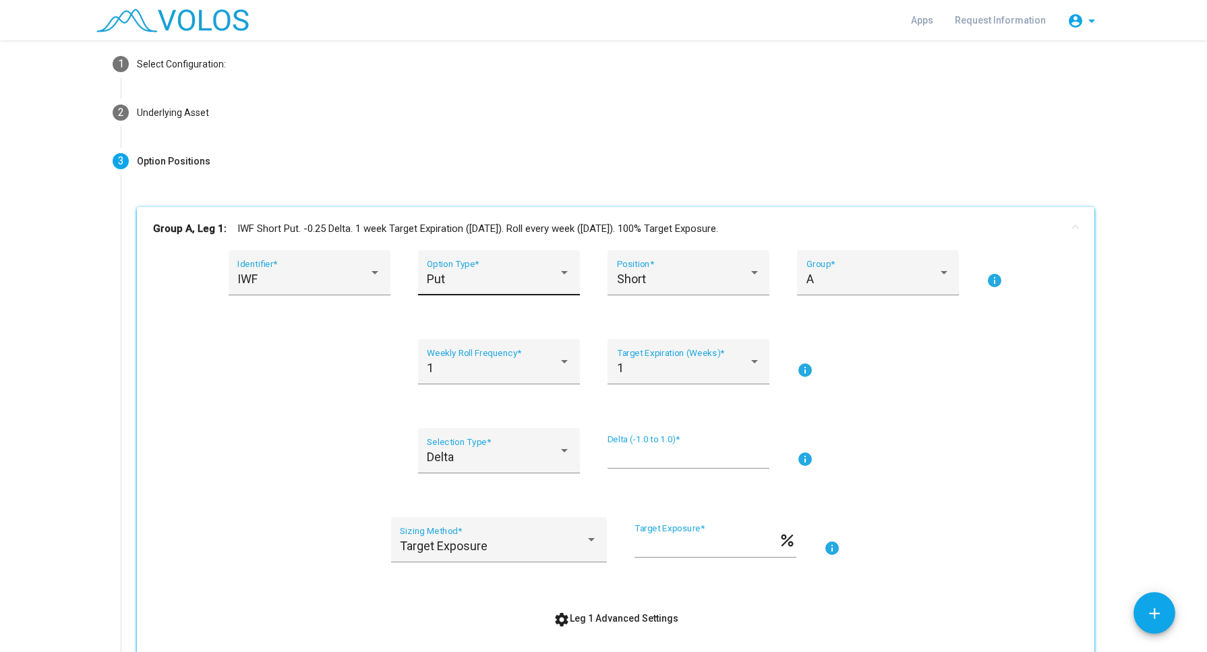
click at [561, 272] on div at bounding box center [564, 272] width 7 height 3
click at [448, 250] on span "Call" at bounding box center [493, 242] width 144 height 36
click at [609, 450] on input "*****" at bounding box center [688, 456] width 162 height 13
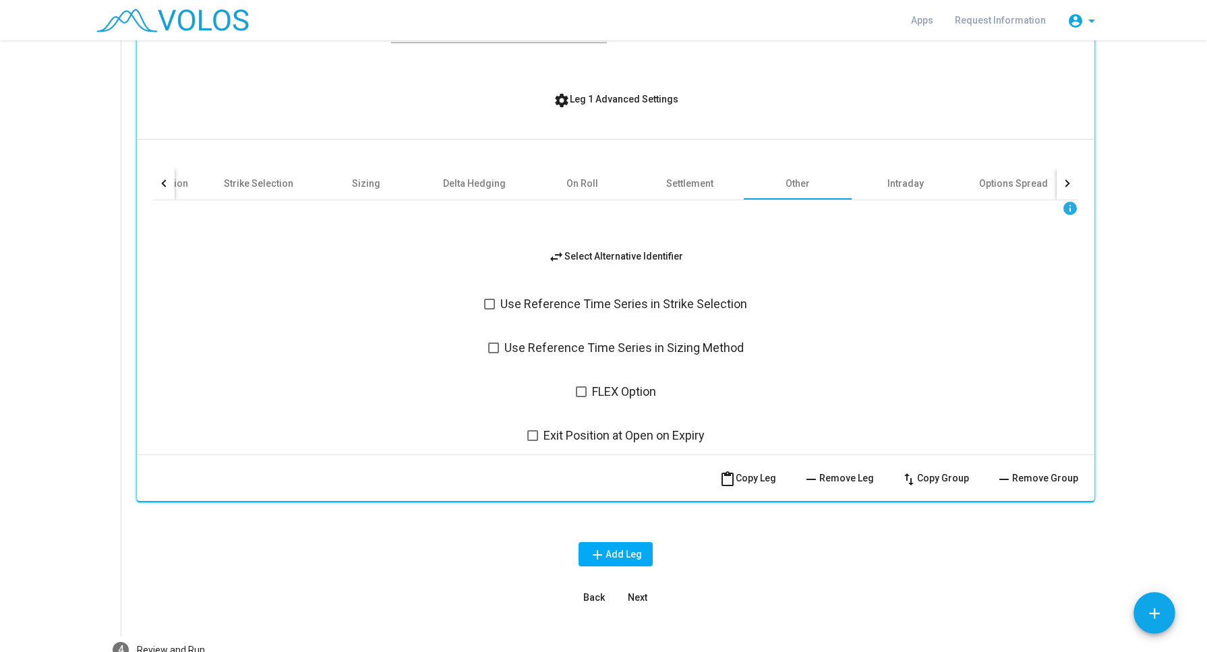
scroll to position [585, 0]
type input "****"
click at [639, 592] on span "Next" at bounding box center [638, 596] width 20 height 11
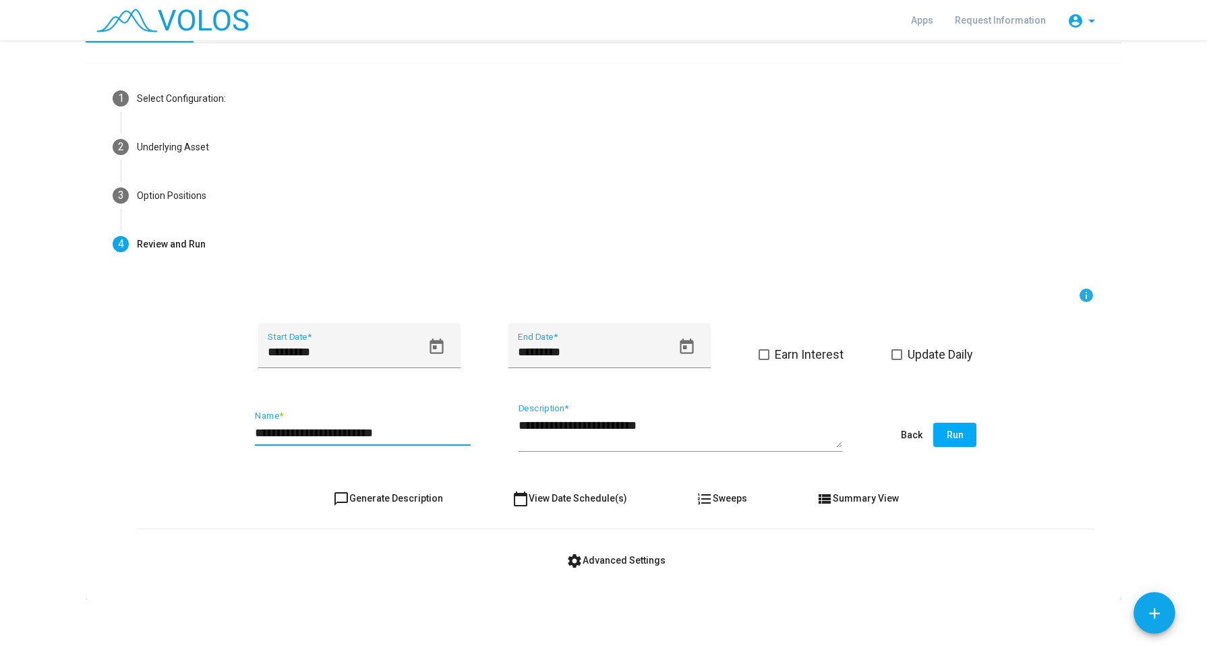
click at [272, 427] on input "**********" at bounding box center [363, 432] width 216 height 13
type input "**********"
type textarea "**********"
drag, startPoint x: 947, startPoint y: 435, endPoint x: 846, endPoint y: 594, distance: 188.5
click at [846, 594] on mat-card "1 Select Configuration: Build Custom Strategy Create a strategy from scratch Dy…" at bounding box center [603, 331] width 1035 height 536
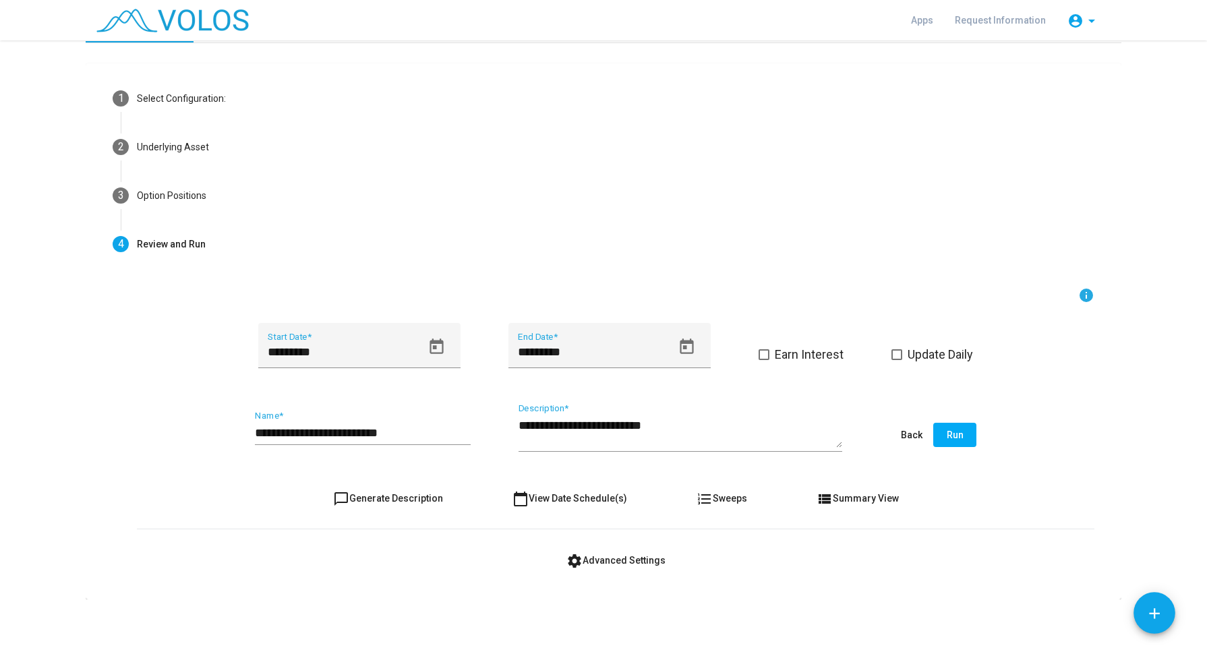
click at [946, 427] on button "Run" at bounding box center [954, 435] width 43 height 24
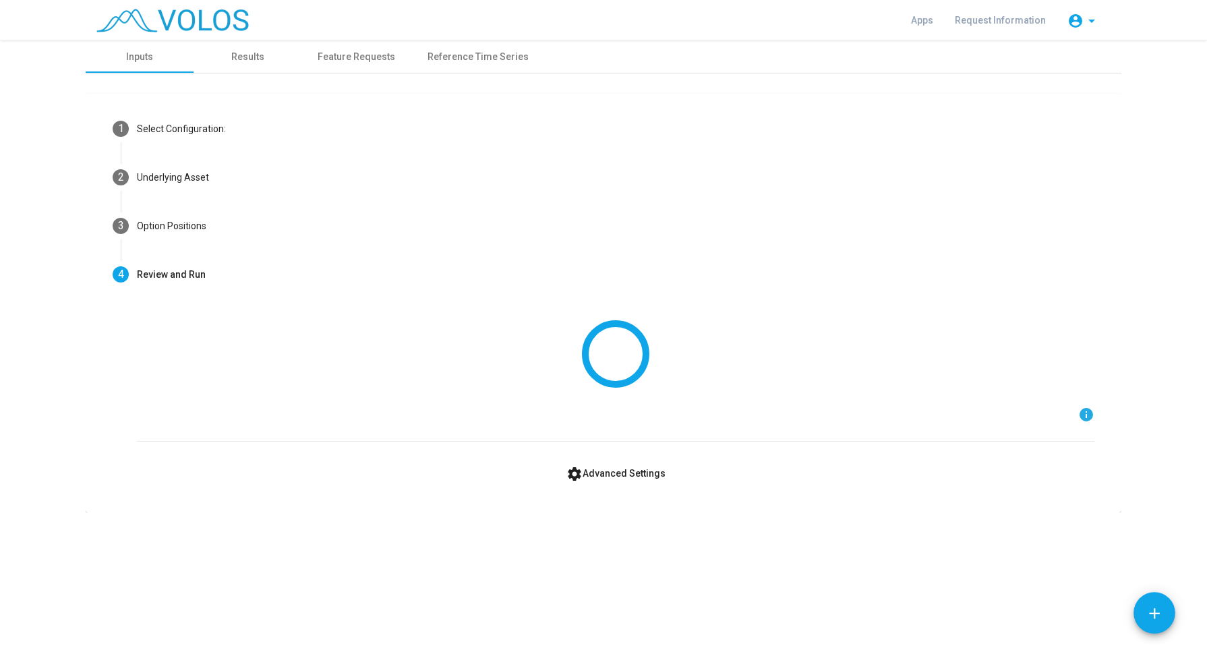
scroll to position [0, 0]
